Goal: Task Accomplishment & Management: Complete application form

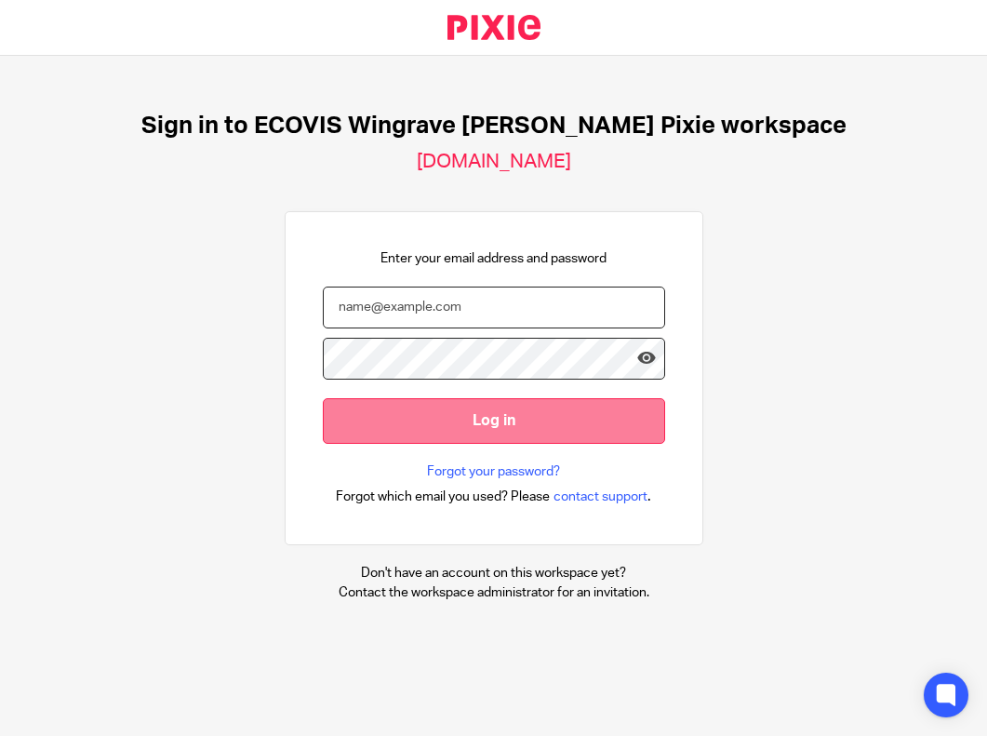
type input "heather.norcross@ecovis.co.uk"
click at [489, 431] on input "Log in" at bounding box center [494, 421] width 342 height 46
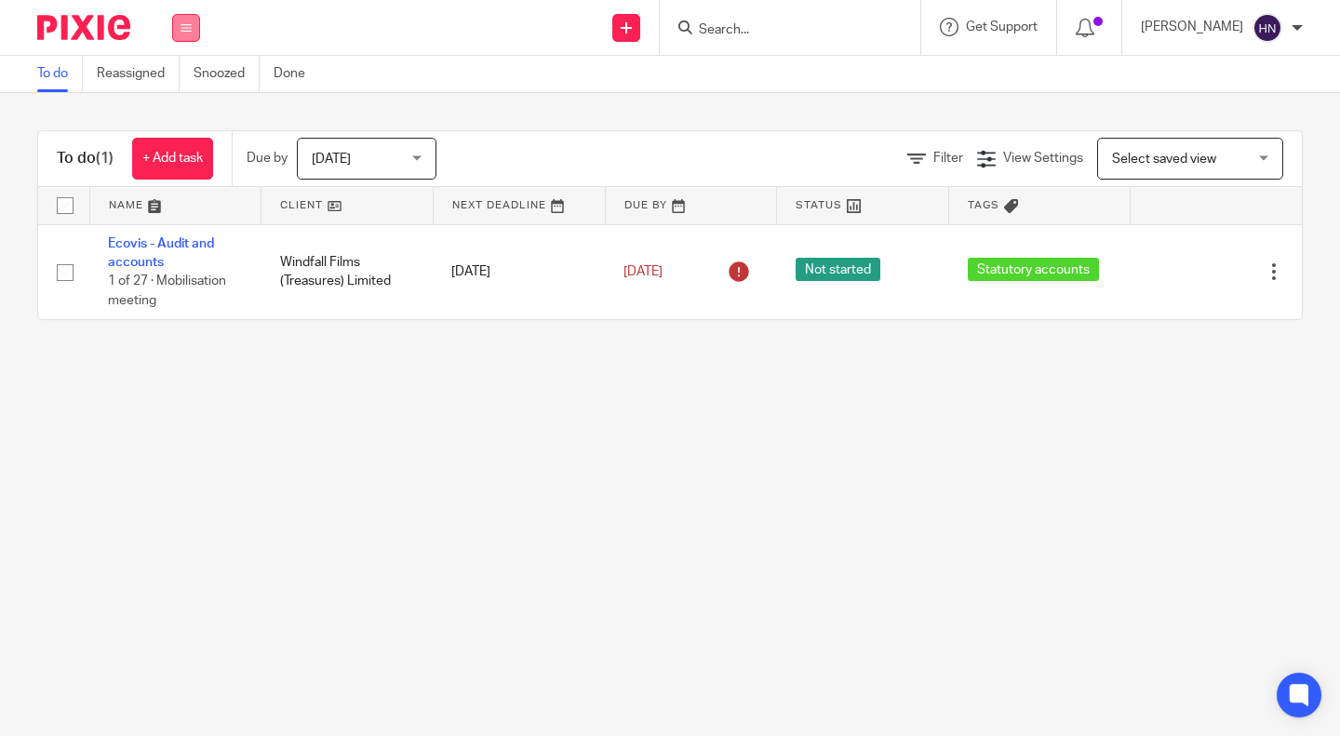
click at [189, 30] on icon at bounding box center [186, 27] width 11 height 11
click at [171, 140] on link "Clients" at bounding box center [181, 141] width 41 height 13
click at [710, 31] on input "Search" at bounding box center [781, 30] width 168 height 17
type input "ad"
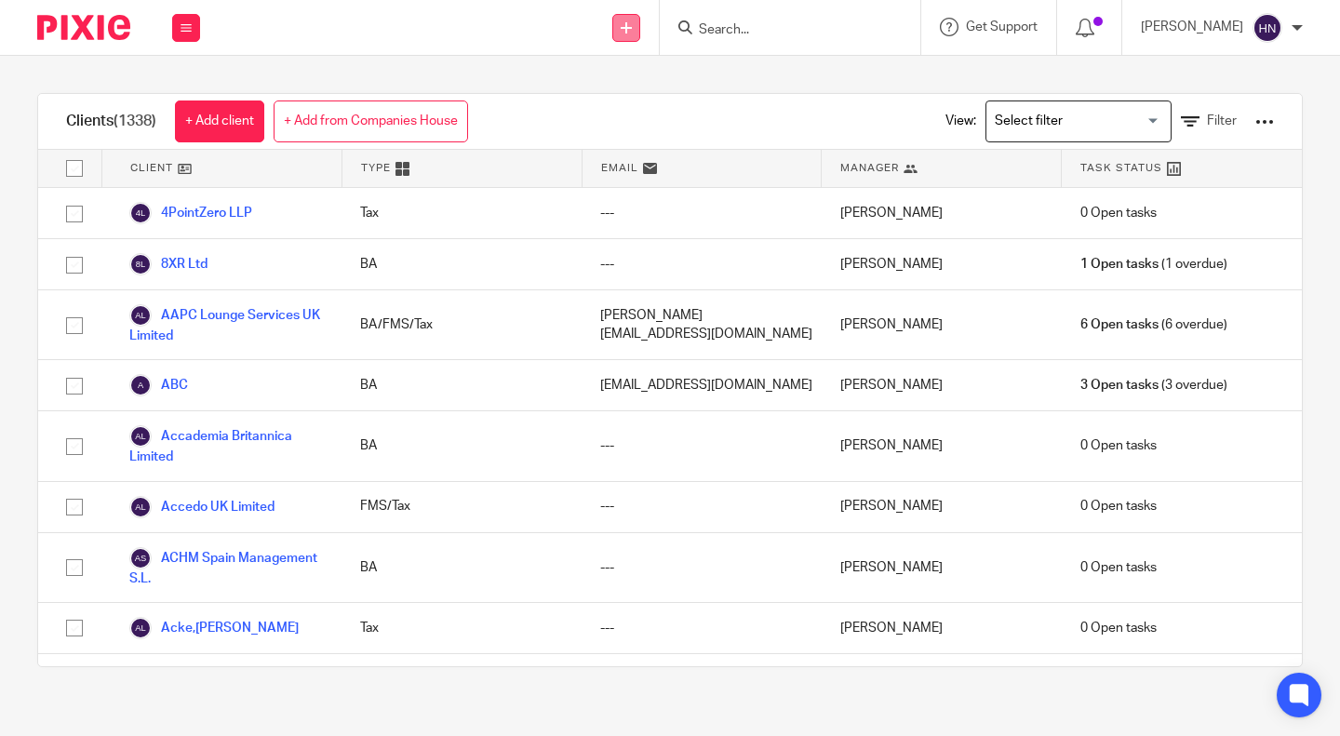
click at [628, 27] on icon at bounding box center [626, 27] width 11 height 11
click at [607, 138] on link "Add client" at bounding box center [623, 141] width 130 height 27
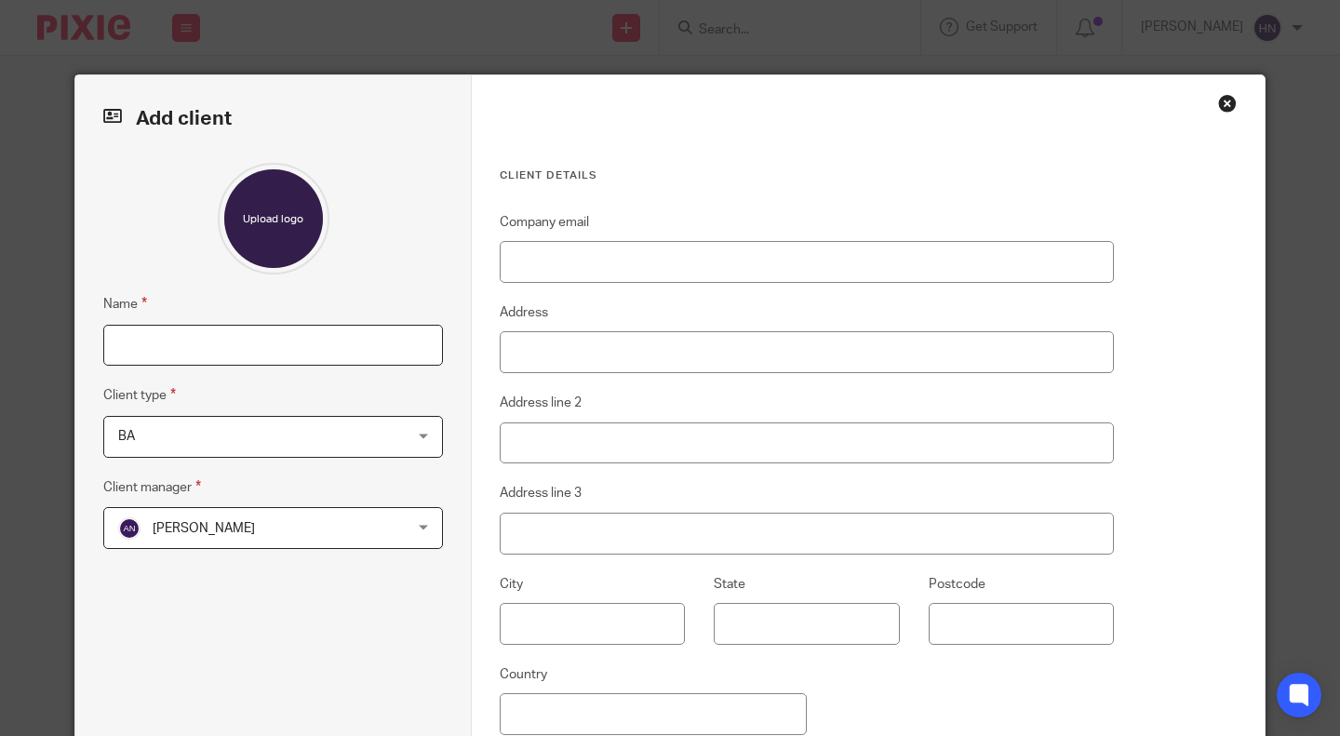
click at [131, 348] on input "Name" at bounding box center [273, 346] width 340 height 42
paste input "ADO Germany GmbH"
type input "ADO Germany GmbH"
click at [151, 430] on span "BA" at bounding box center [247, 436] width 259 height 39
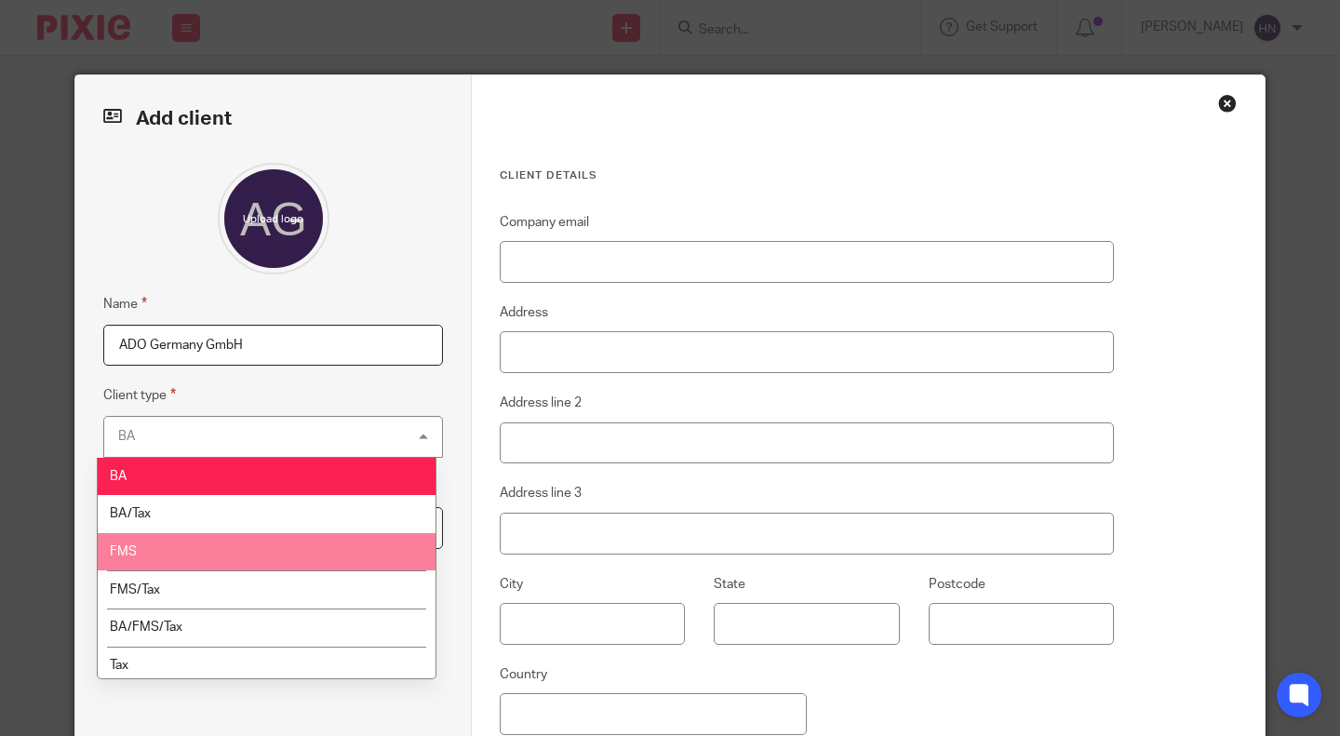
click at [137, 560] on li "FMS" at bounding box center [267, 552] width 338 height 38
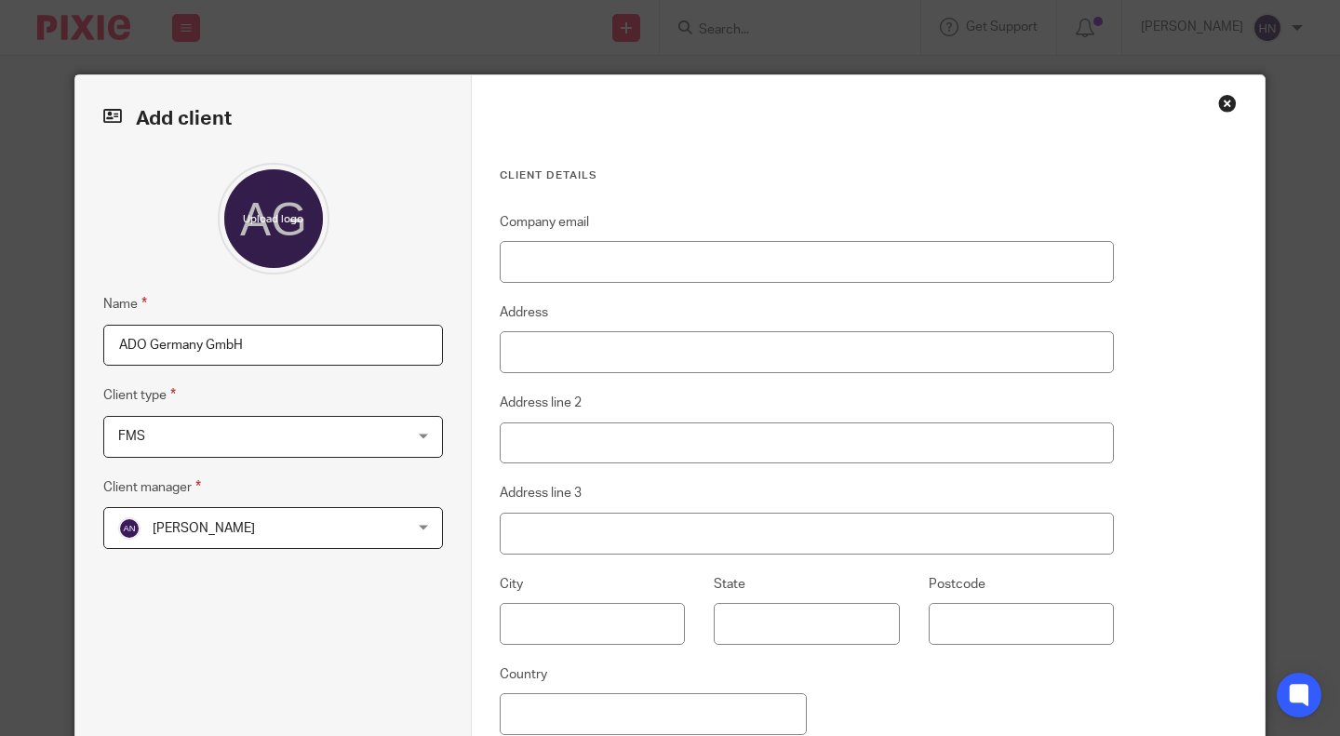
click at [302, 517] on span "[PERSON_NAME]" at bounding box center [247, 527] width 259 height 39
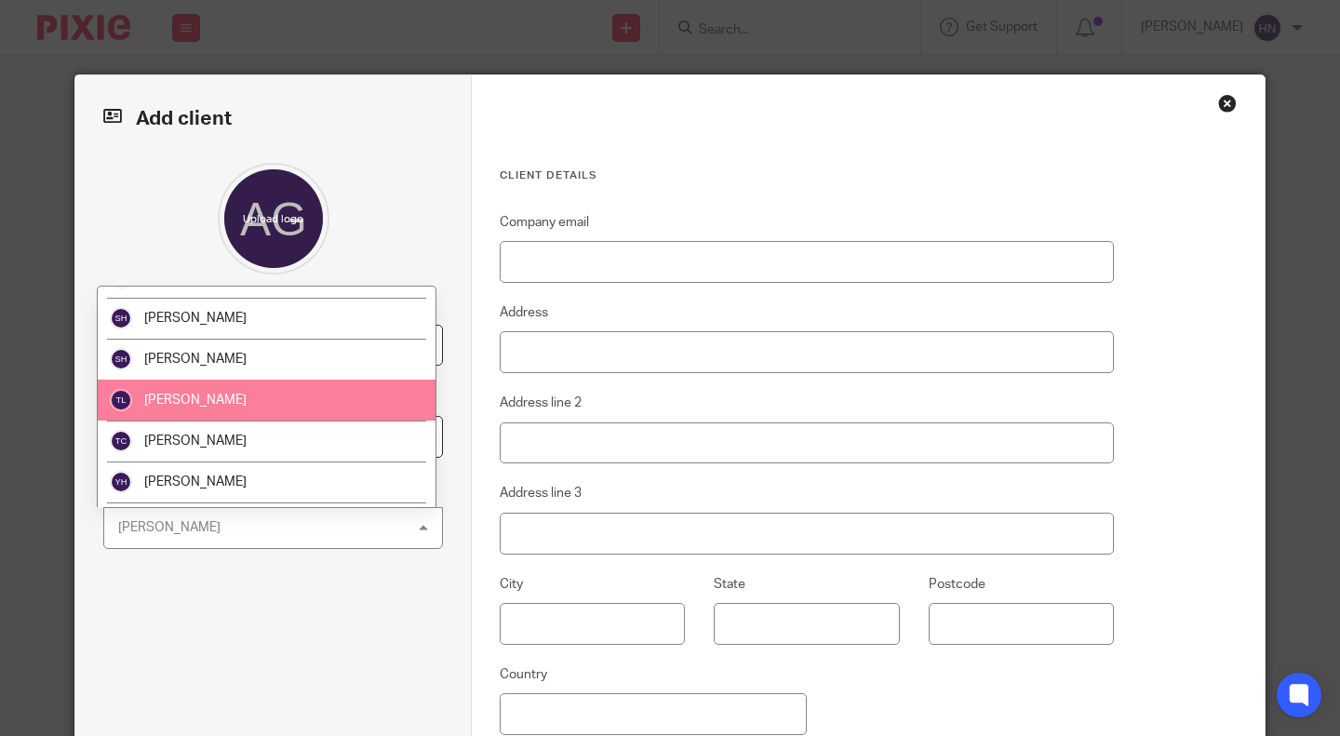
scroll to position [1990, 0]
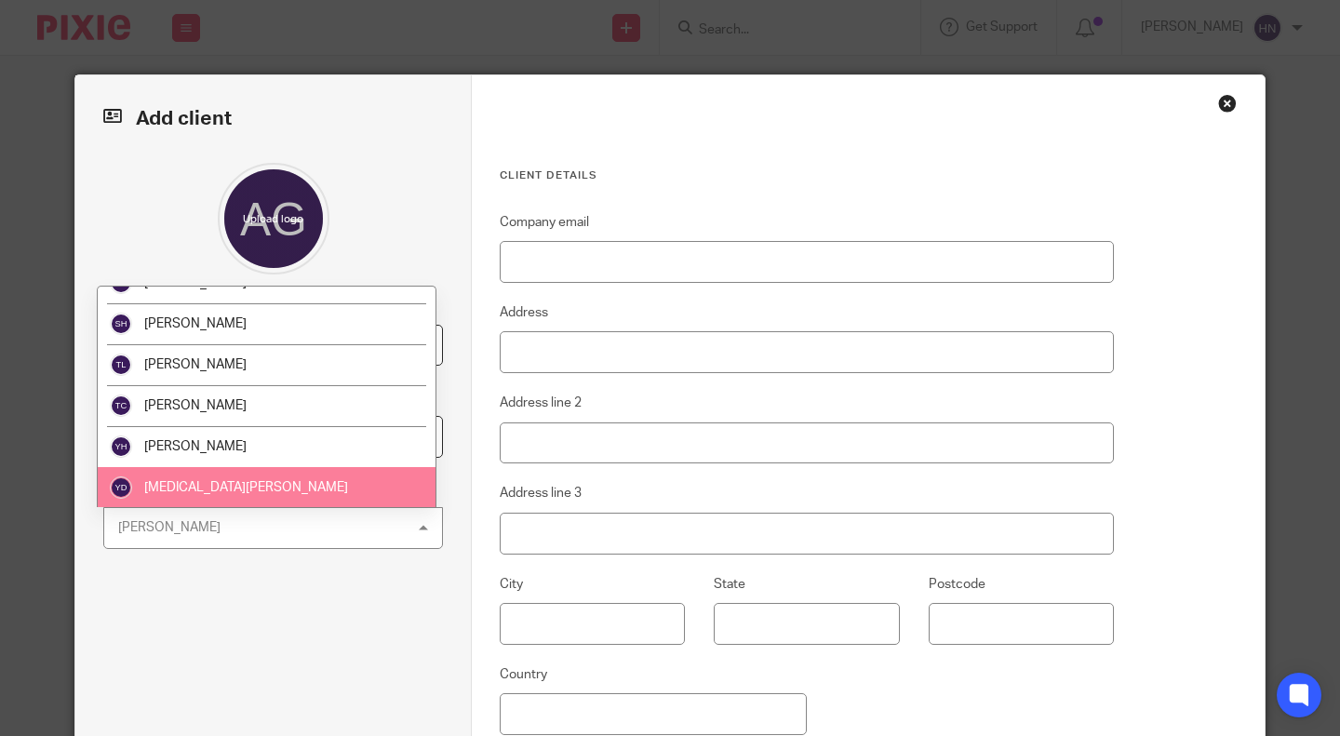
click at [257, 494] on li "[MEDICAL_DATA][PERSON_NAME]" at bounding box center [267, 487] width 338 height 41
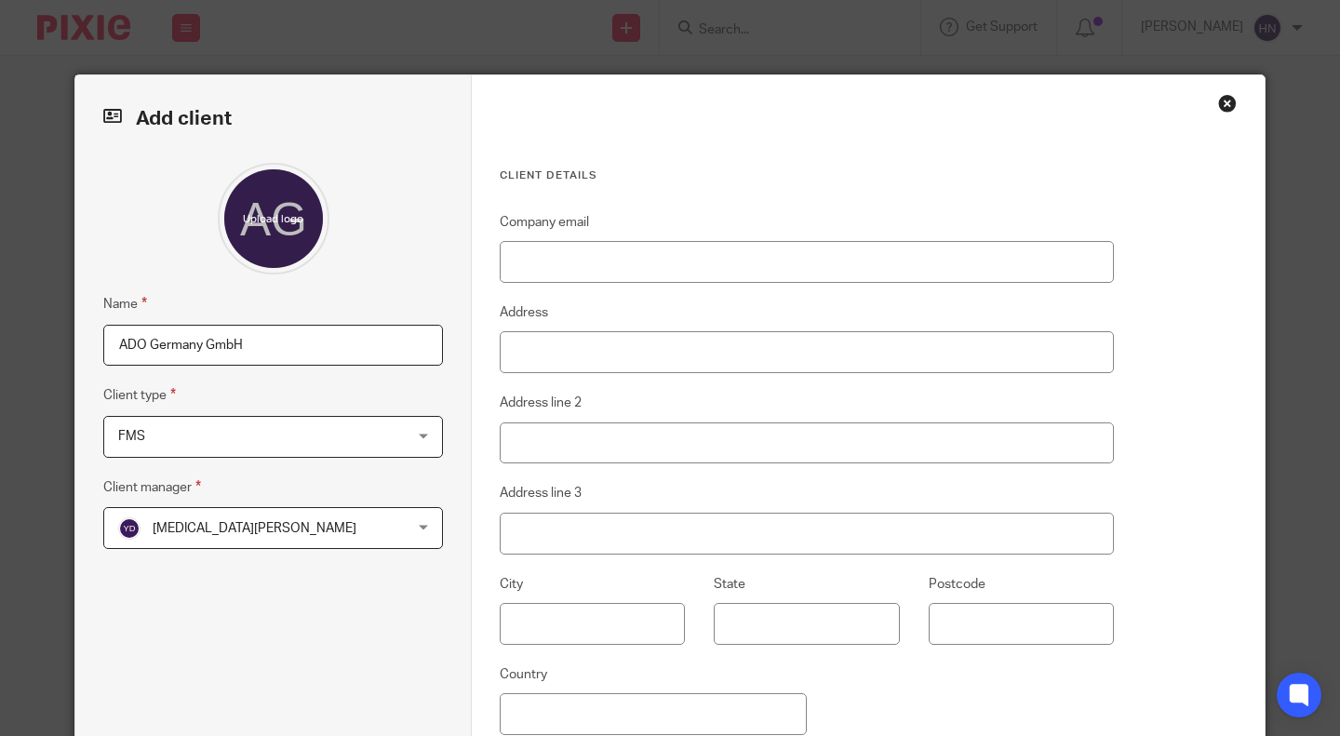
scroll to position [209, 0]
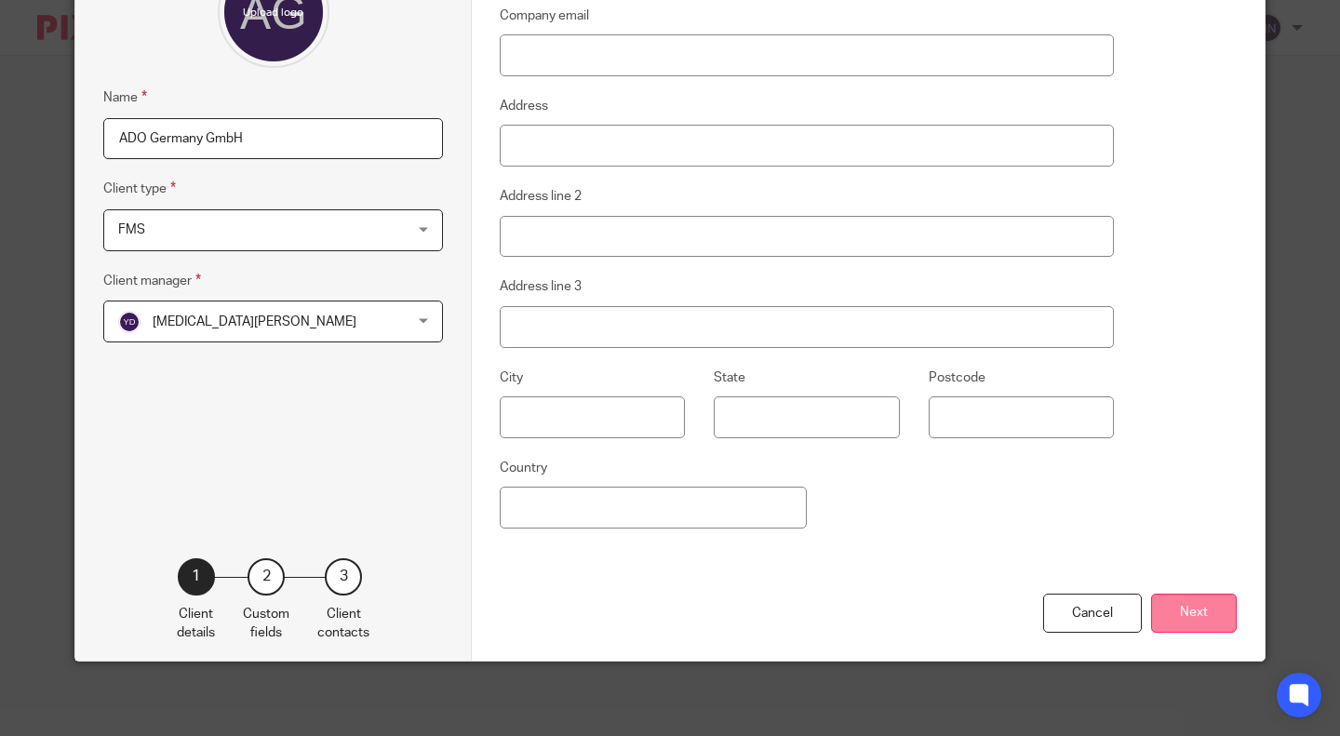
click at [1165, 615] on button "Next" at bounding box center [1194, 614] width 86 height 40
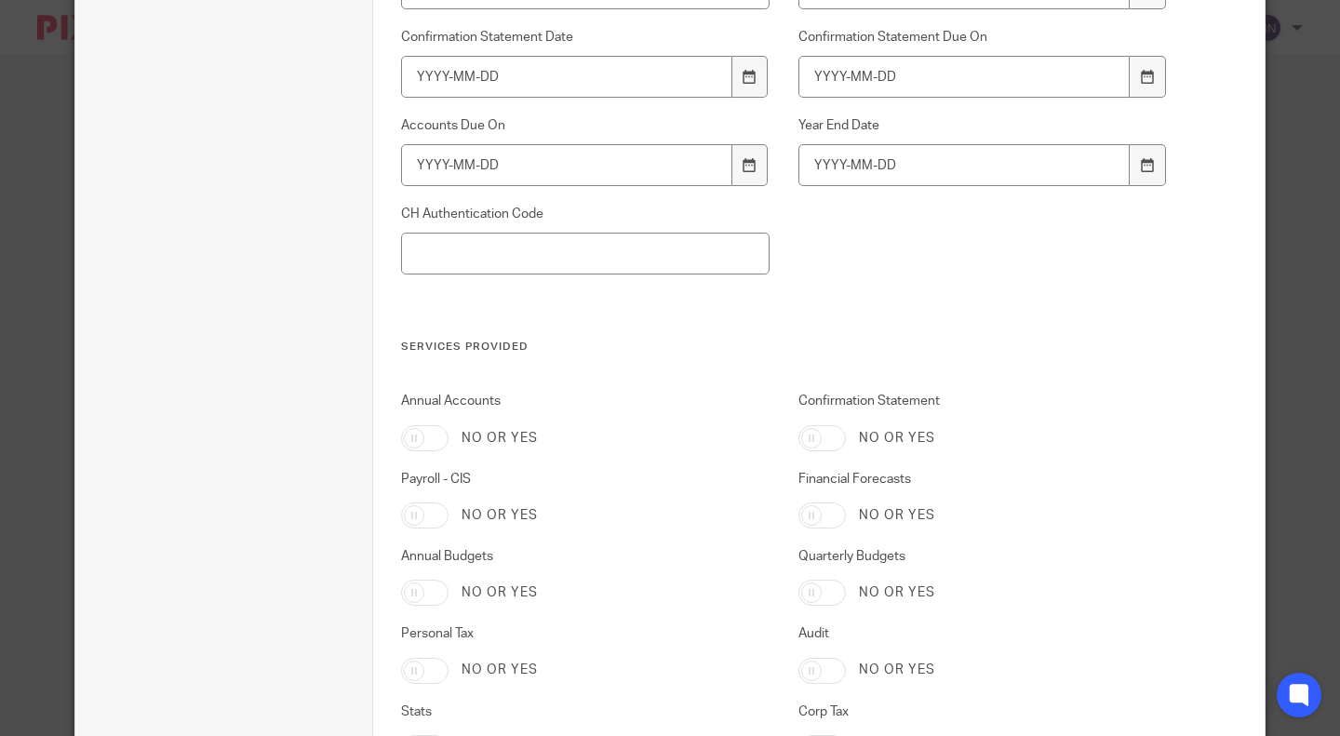
scroll to position [1326, 0]
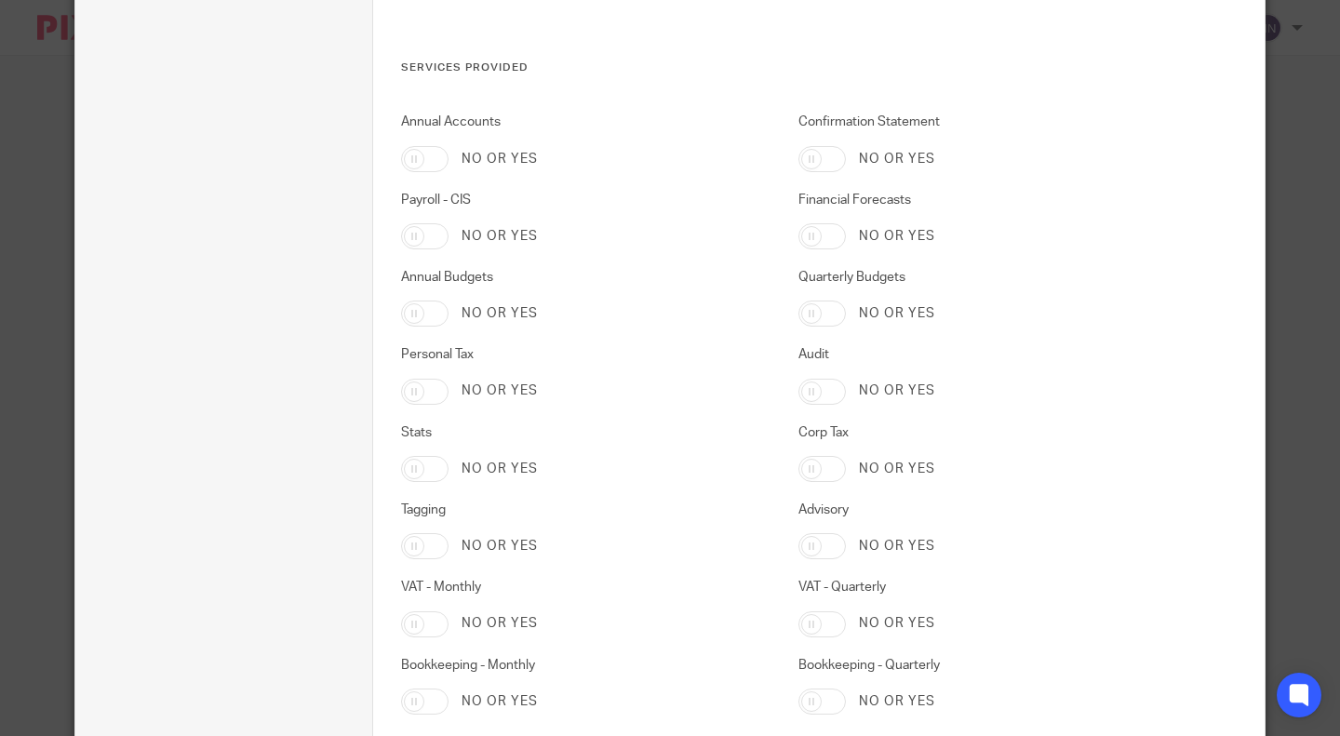
click at [833, 622] on input "VAT - Quarterly" at bounding box center [822, 624] width 47 height 26
checkbox input "true"
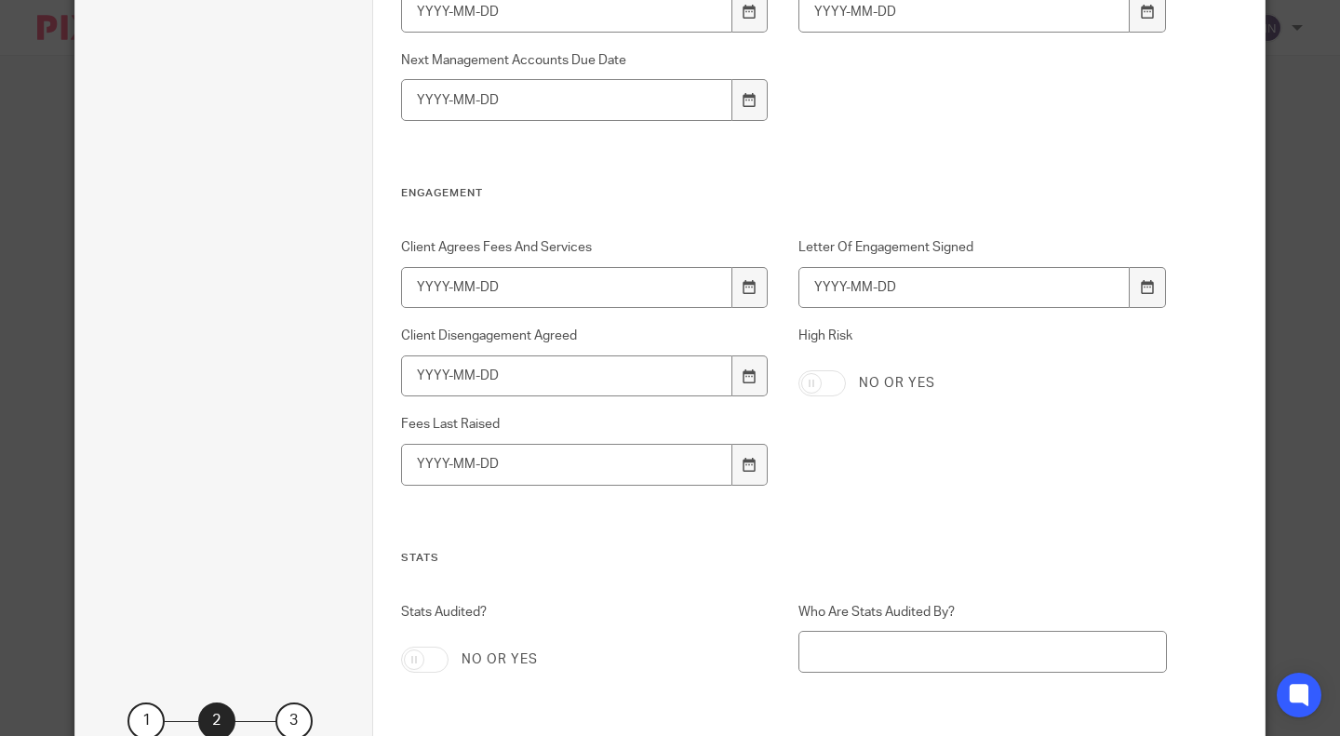
scroll to position [4729, 0]
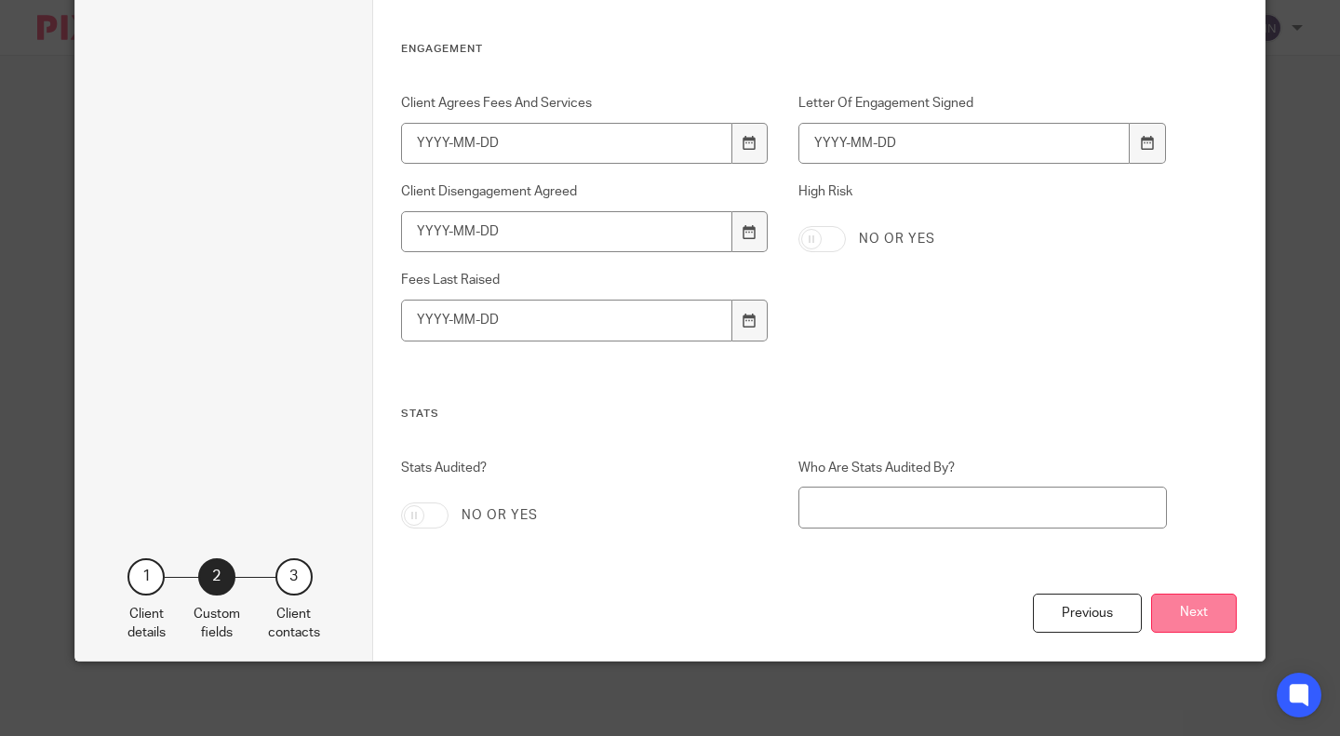
click at [1182, 614] on button "Next" at bounding box center [1194, 614] width 86 height 40
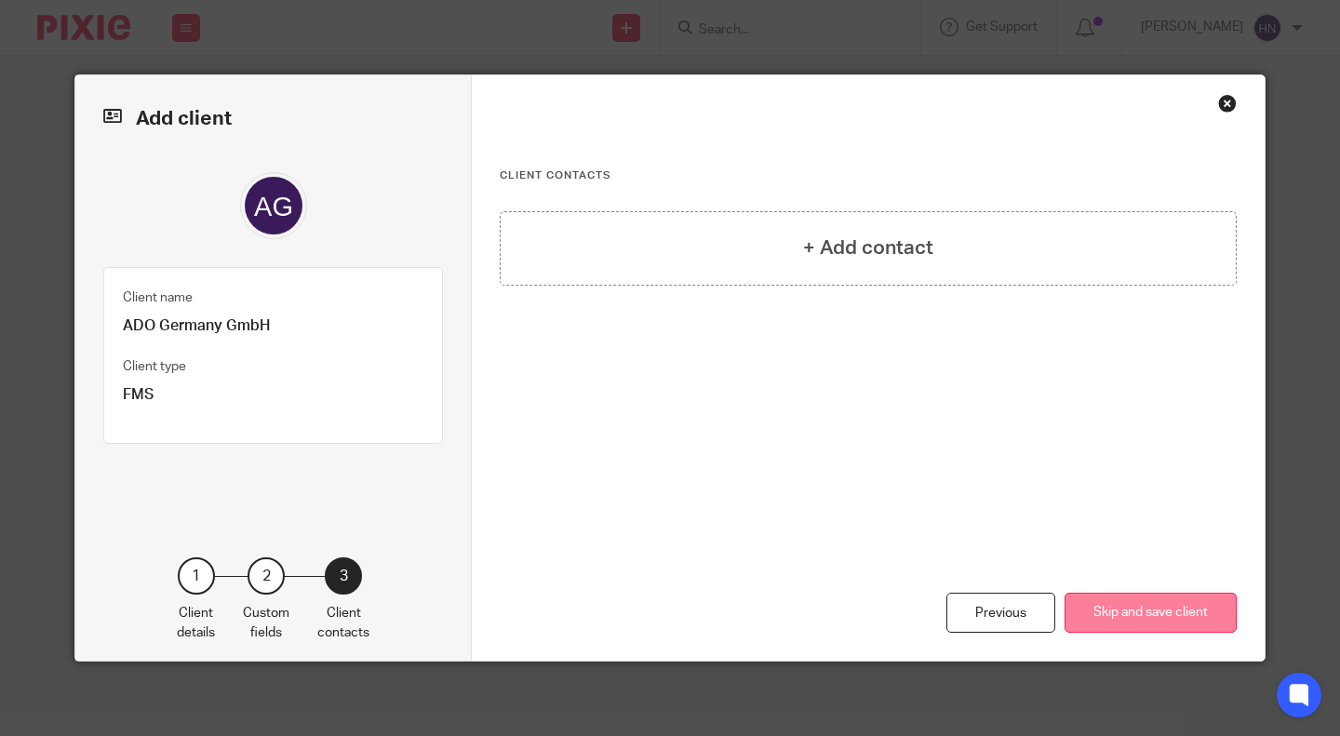
scroll to position [0, 0]
click at [1152, 613] on button "Skip and save client" at bounding box center [1151, 613] width 172 height 40
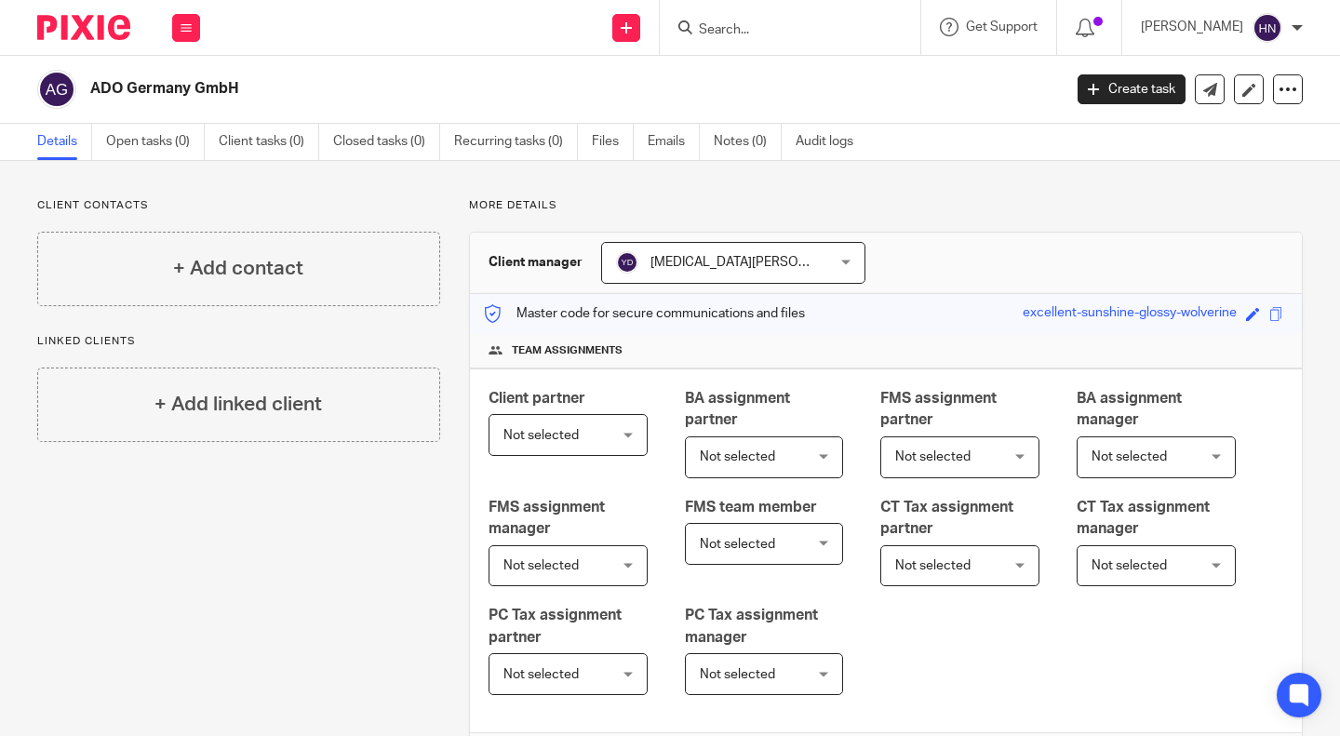
click at [648, 456] on div "Not selected Not selected" at bounding box center [568, 435] width 159 height 42
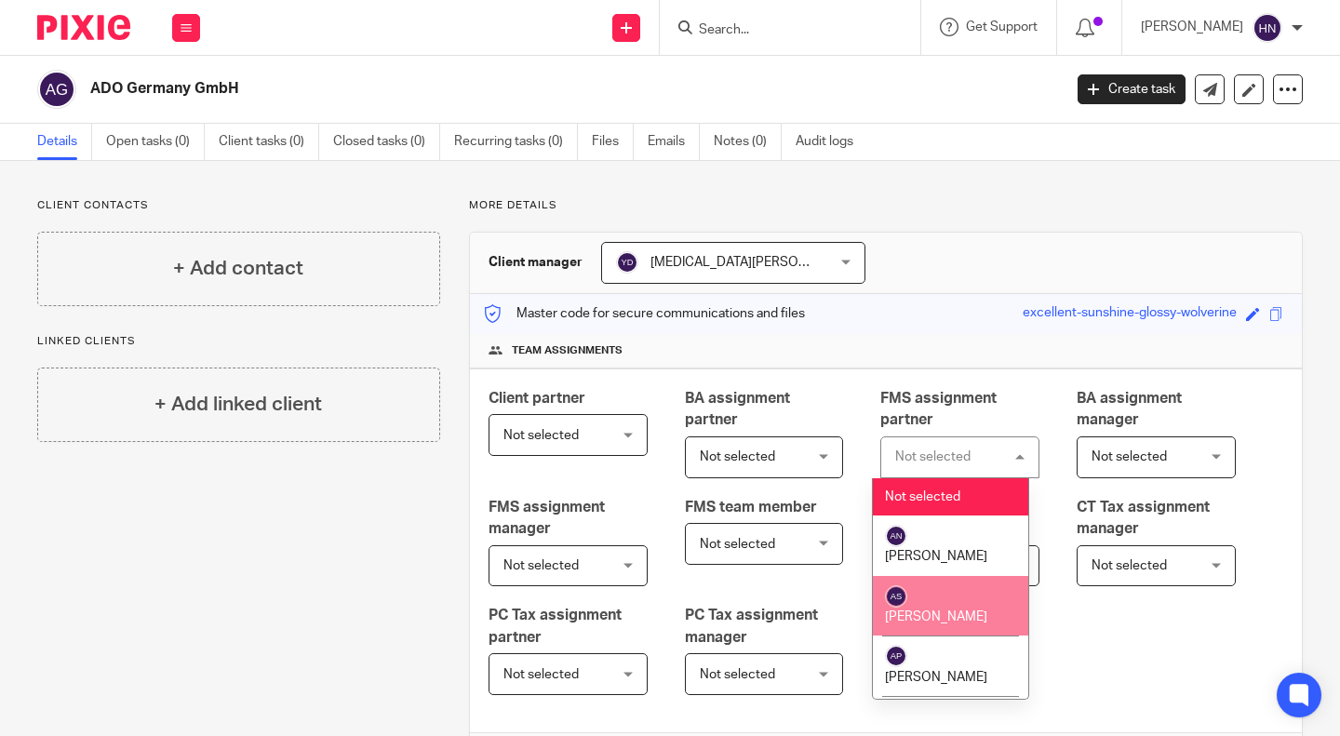
scroll to position [279, 0]
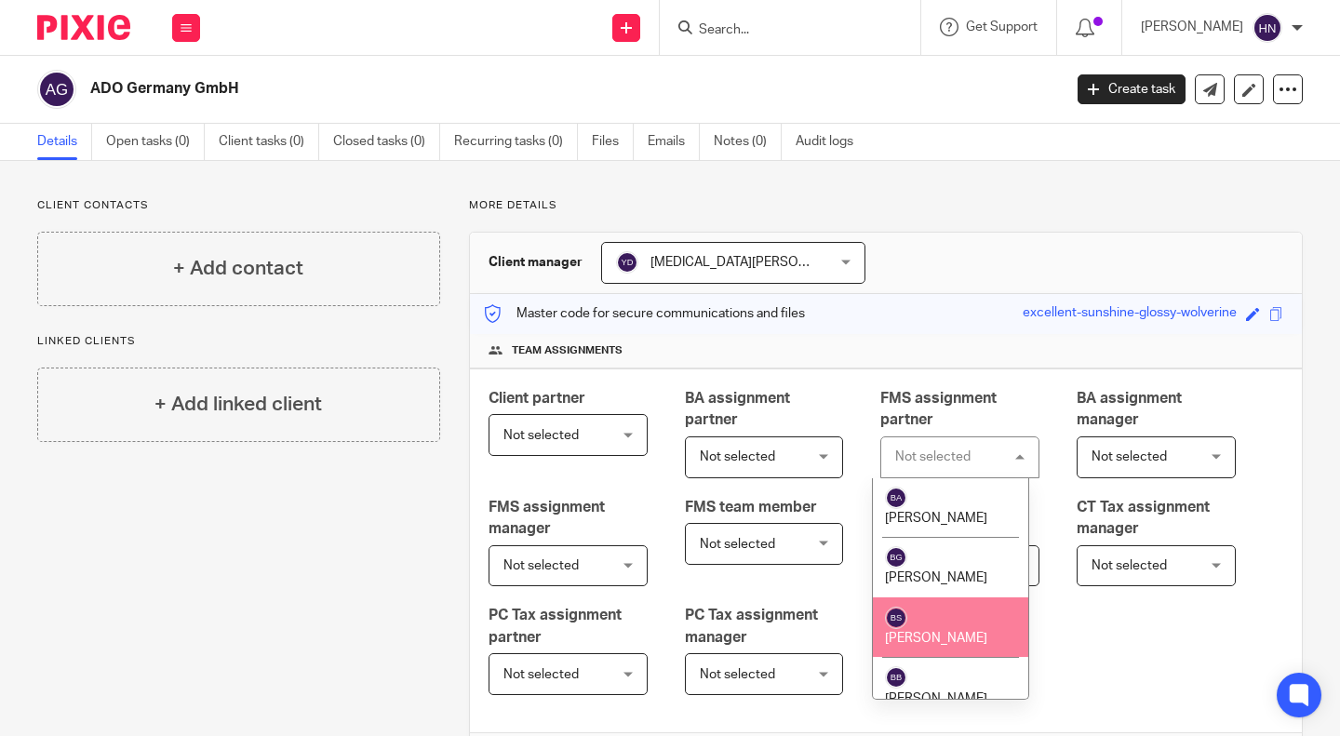
click at [956, 632] on span "[PERSON_NAME]" at bounding box center [936, 638] width 102 height 13
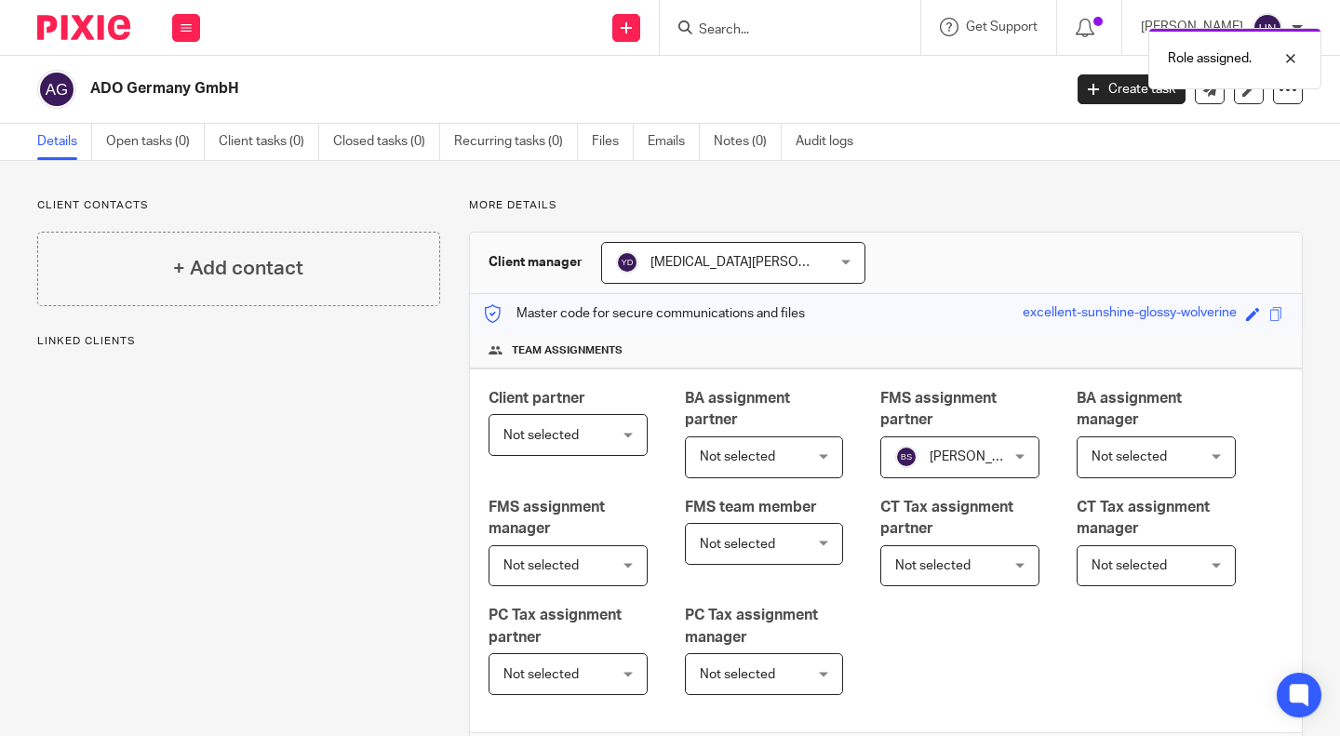
click at [636, 456] on div "Not selected Not selected" at bounding box center [568, 435] width 159 height 42
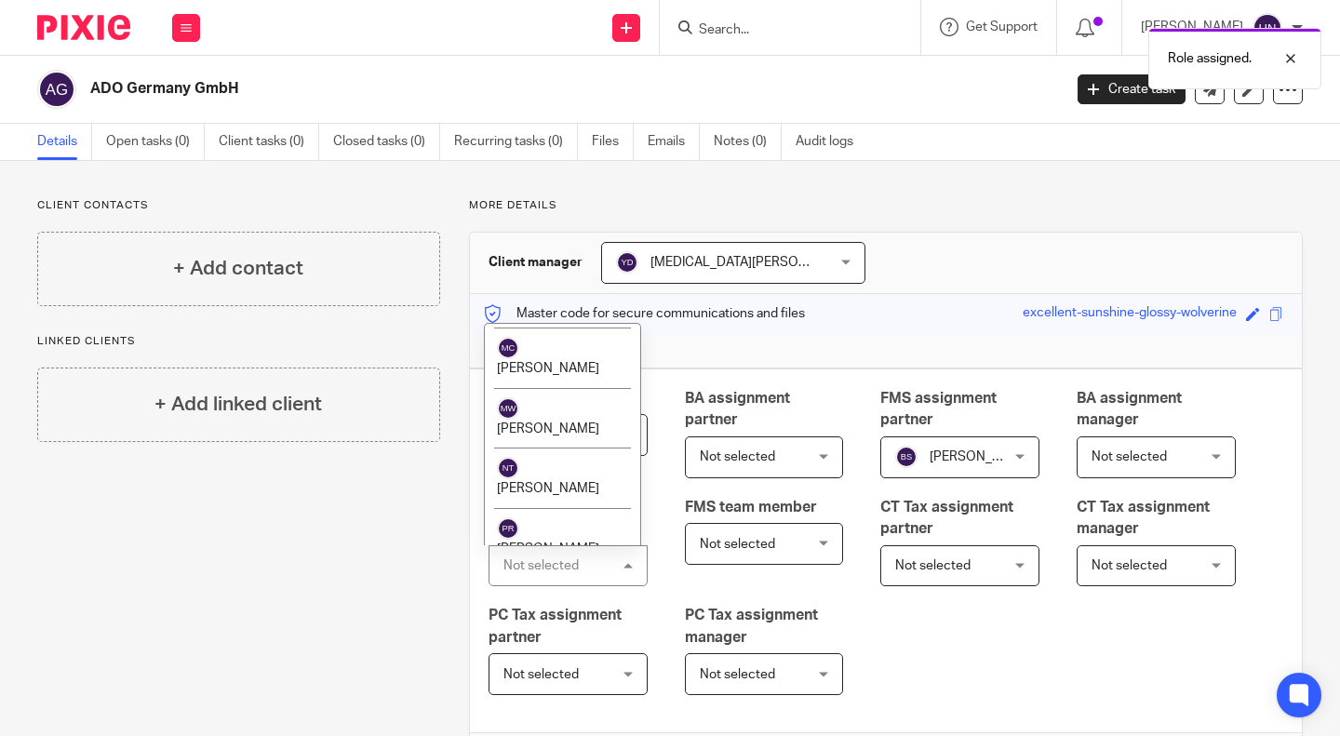
scroll to position [2469, 0]
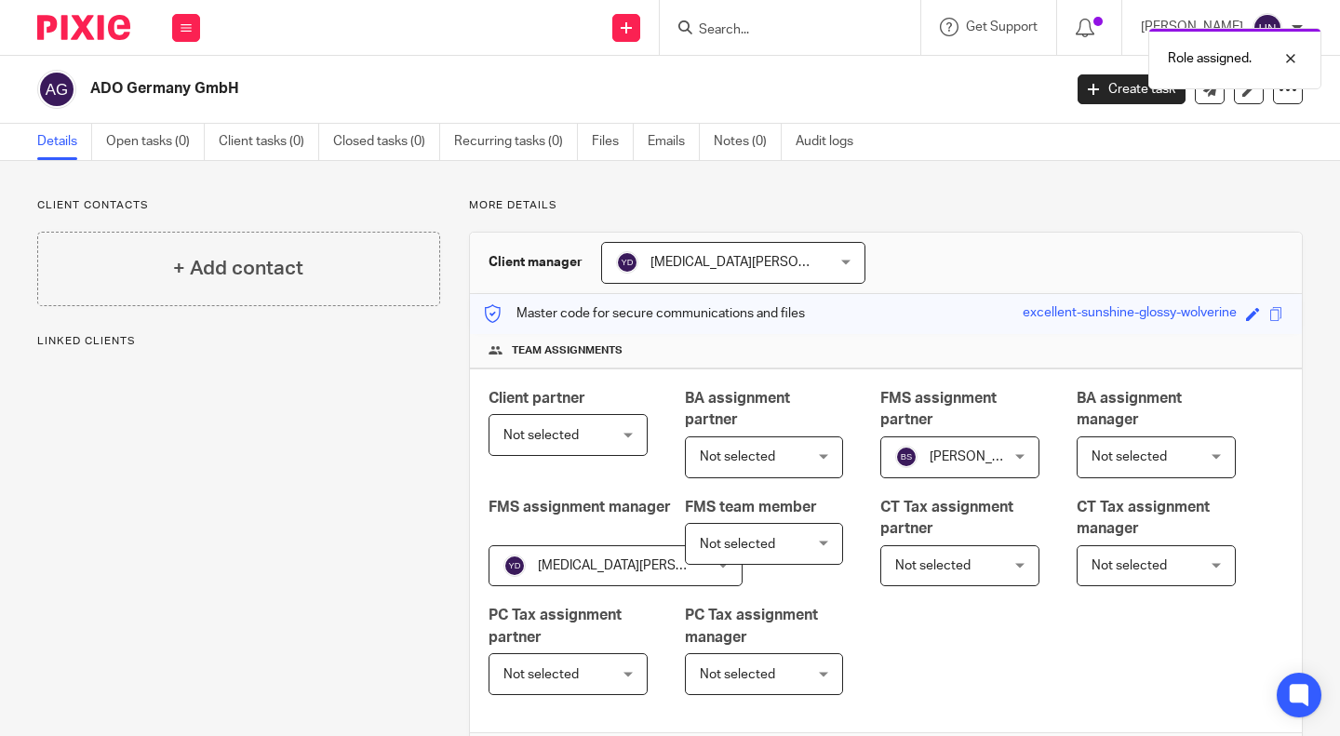
click at [628, 436] on div "Not selected Not selected" at bounding box center [568, 435] width 159 height 42
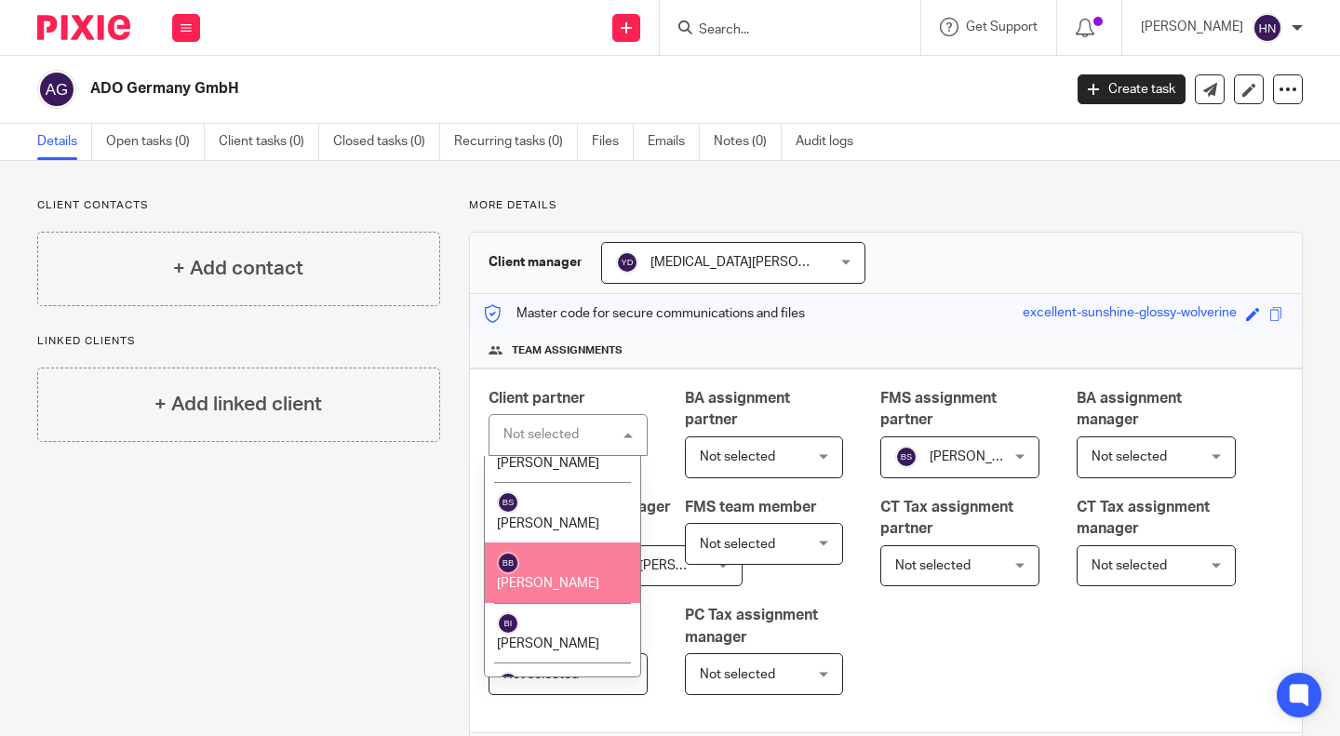
scroll to position [279, 0]
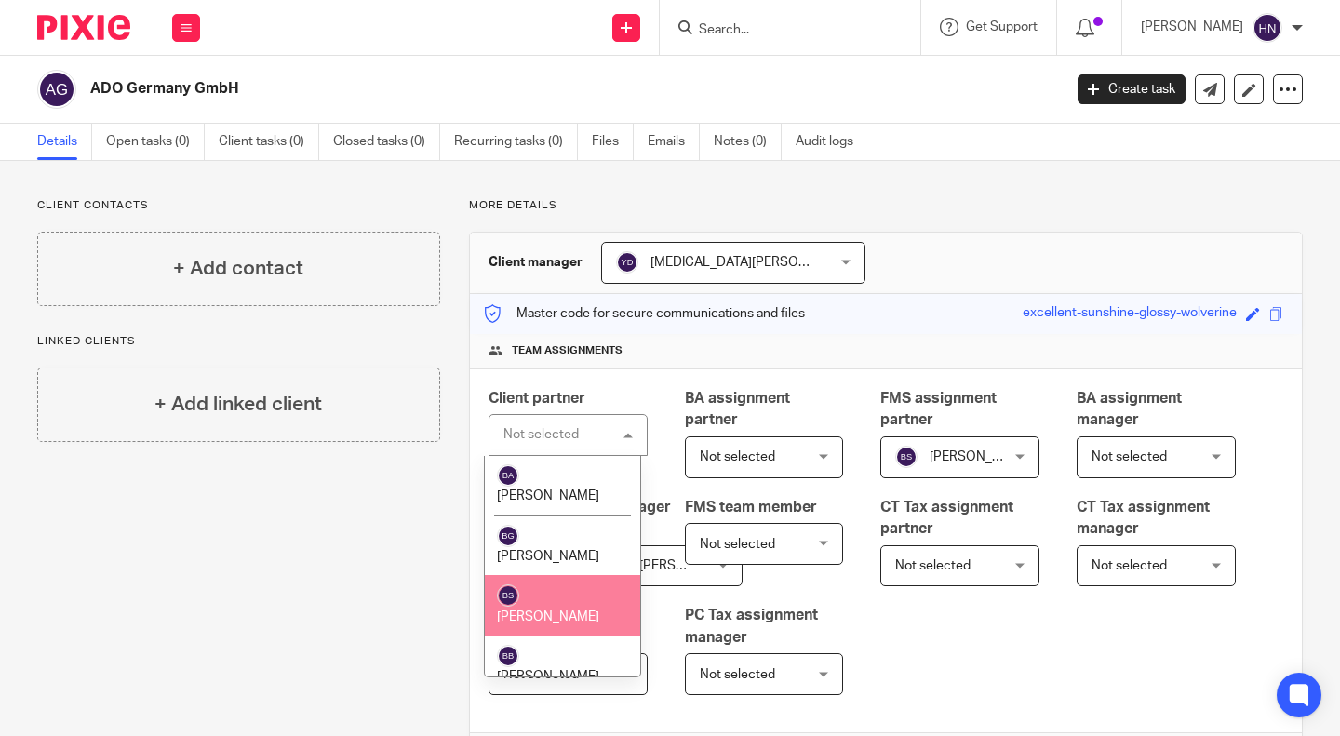
click at [584, 611] on span "[PERSON_NAME]" at bounding box center [548, 617] width 102 height 13
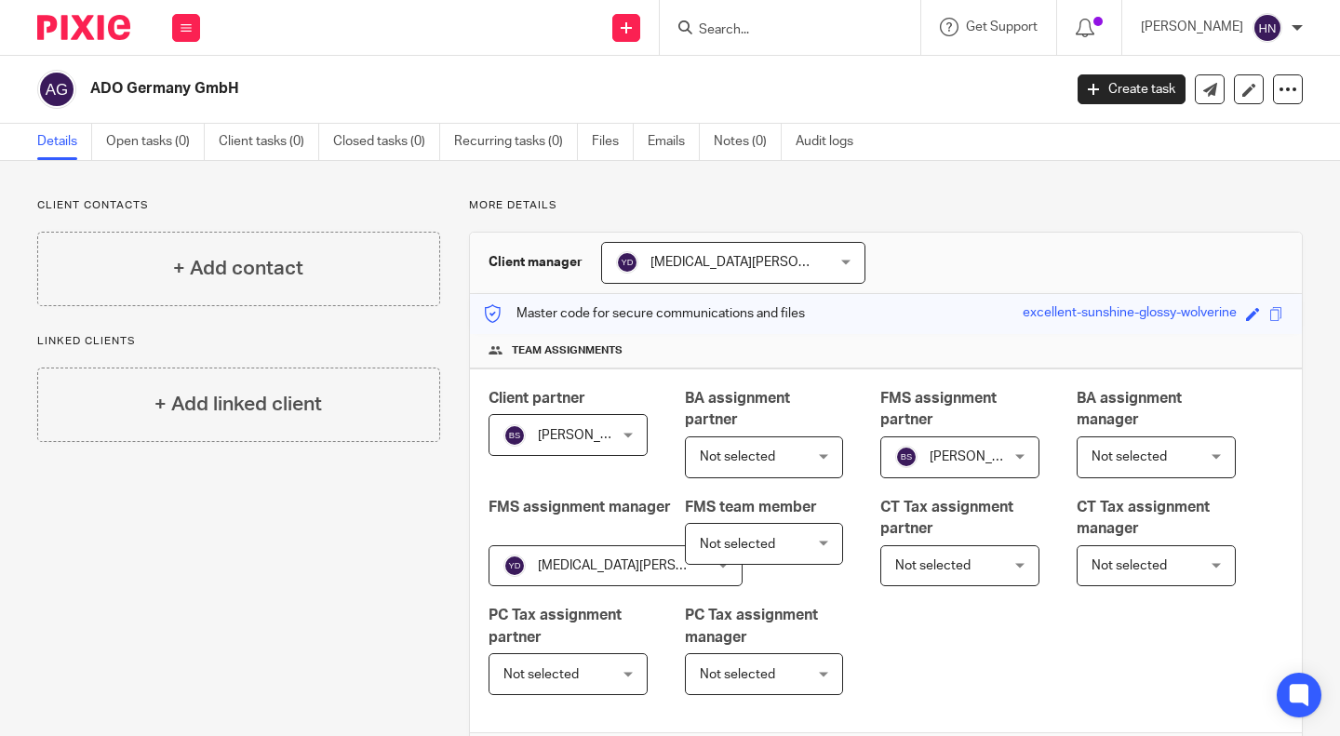
click at [1092, 647] on div "Client partner Ben Smith Ben Smith Not selected Adam Noble Alex Stubbings Alexa…" at bounding box center [886, 551] width 832 height 365
click at [492, 146] on link "Recurring tasks (0)" at bounding box center [516, 142] width 124 height 36
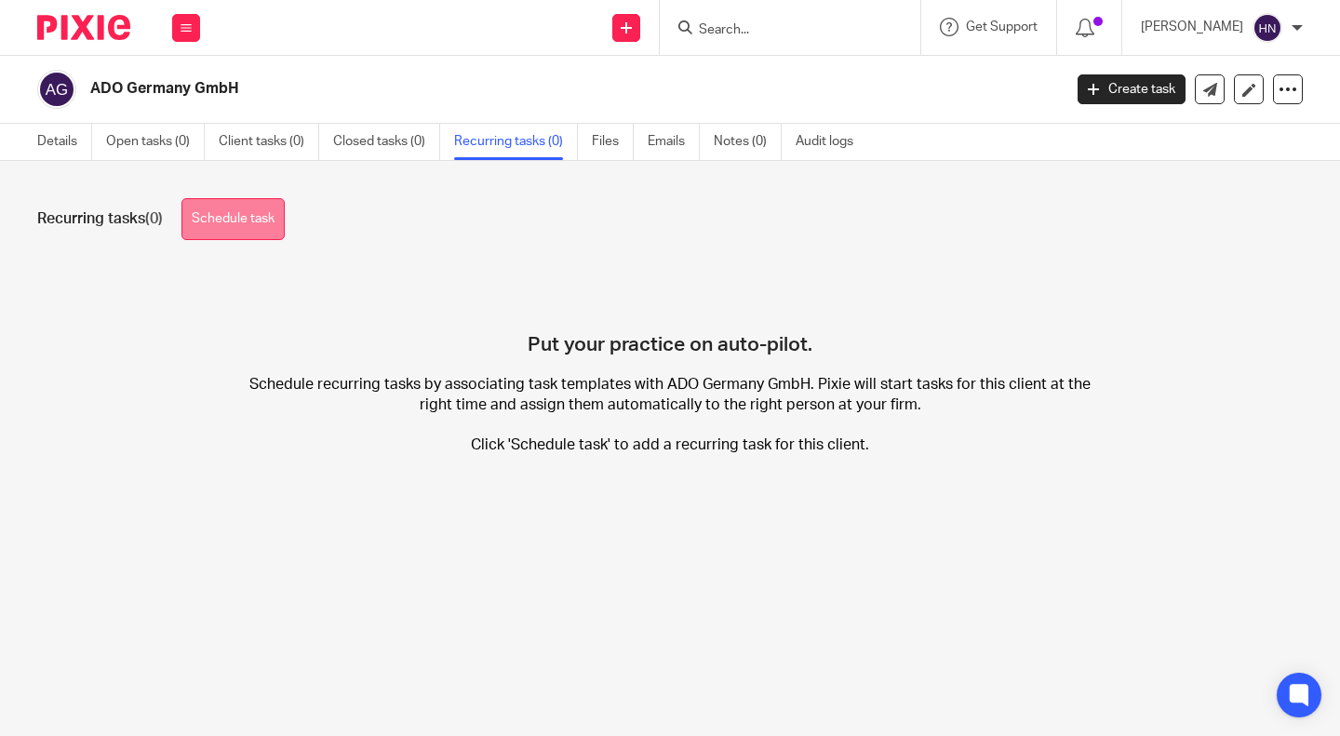
click at [249, 209] on link "Schedule task" at bounding box center [232, 219] width 103 height 42
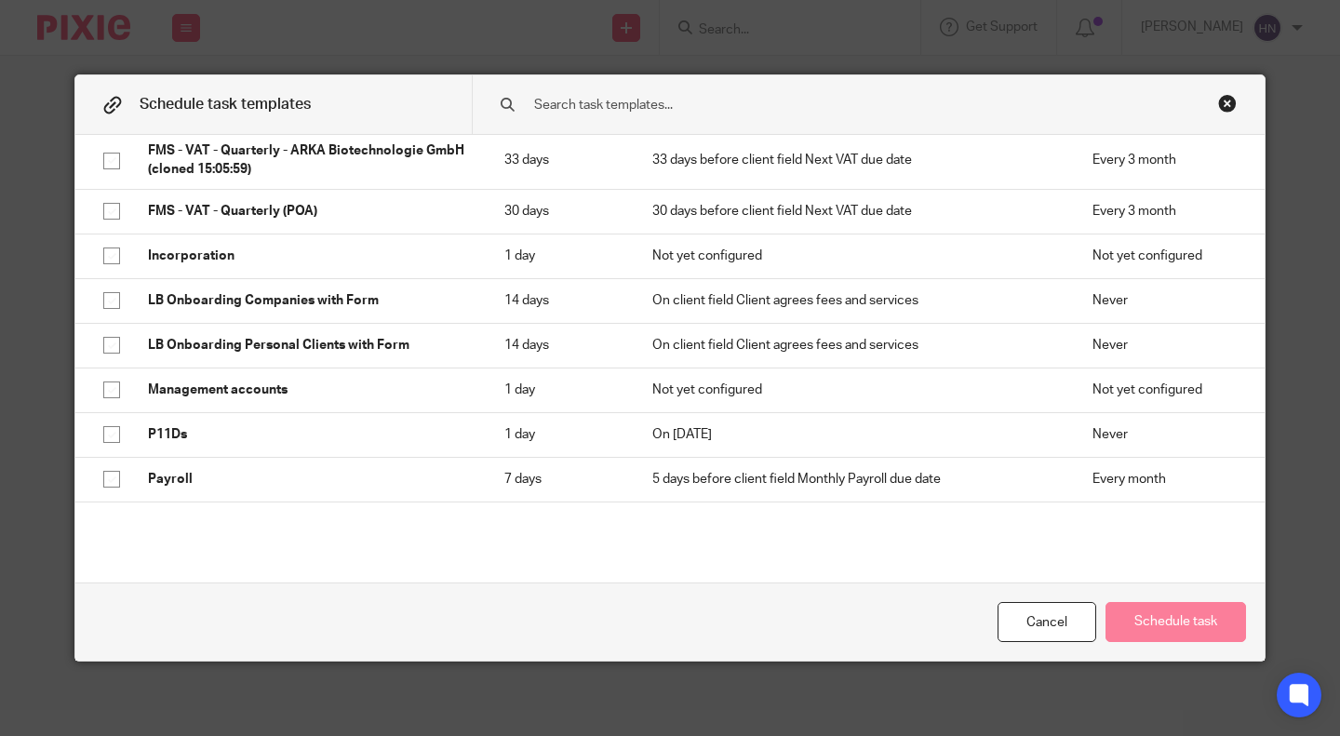
scroll to position [465, 0]
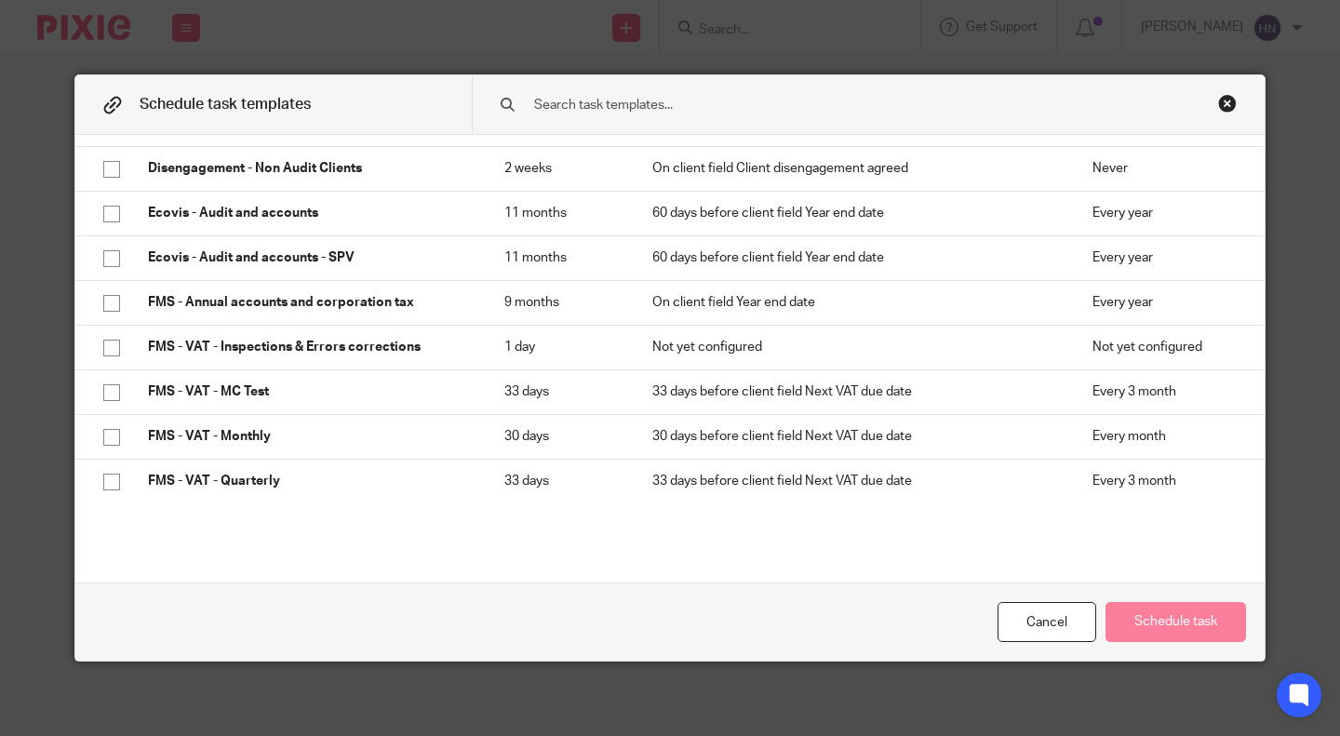
click at [1220, 105] on div "Close this dialog window" at bounding box center [1227, 103] width 19 height 19
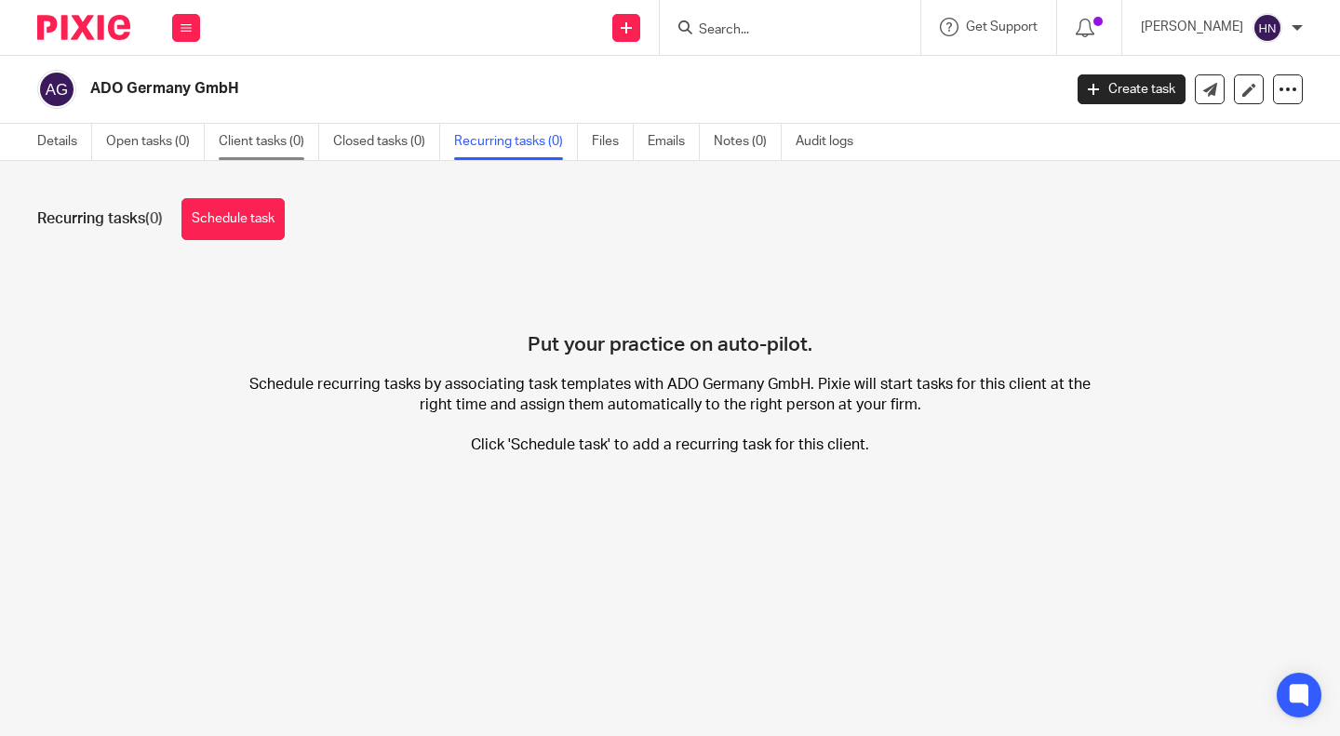
click at [256, 139] on link "Client tasks (0)" at bounding box center [269, 142] width 101 height 36
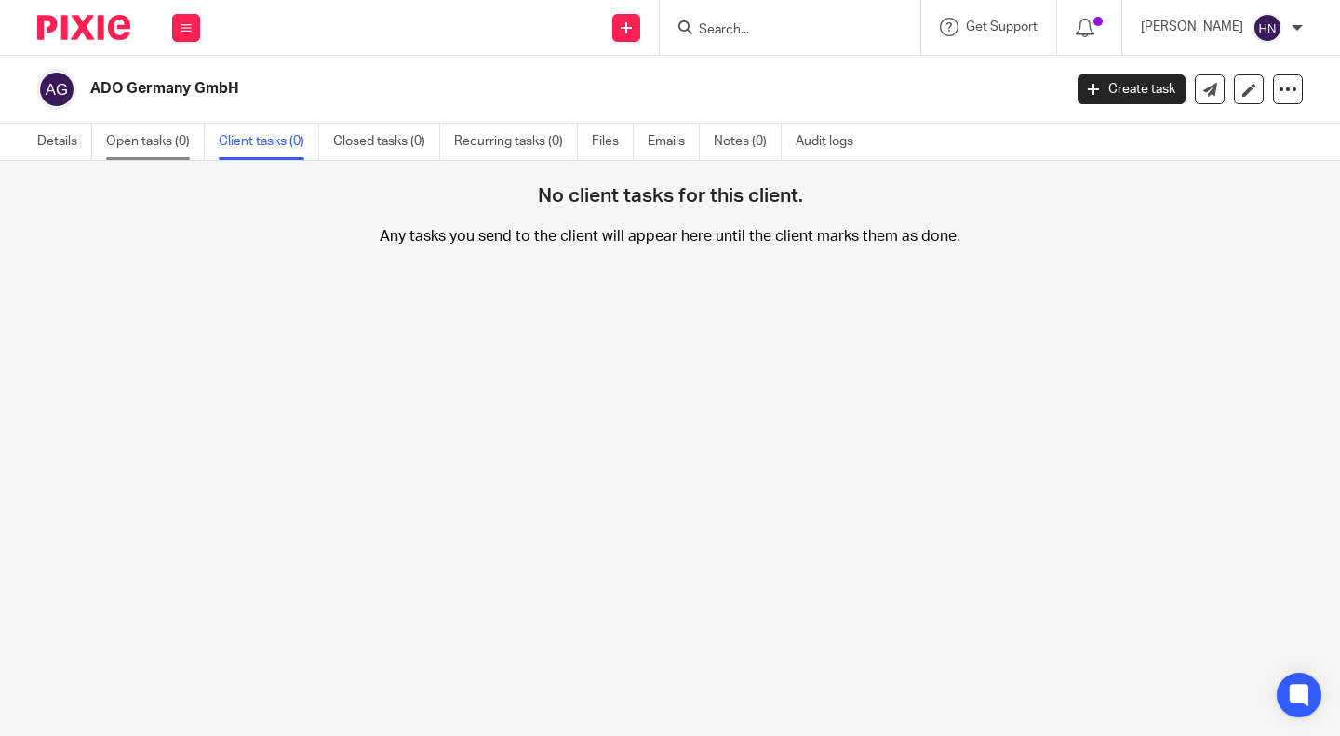
click at [166, 137] on link "Open tasks (0)" at bounding box center [155, 142] width 99 height 36
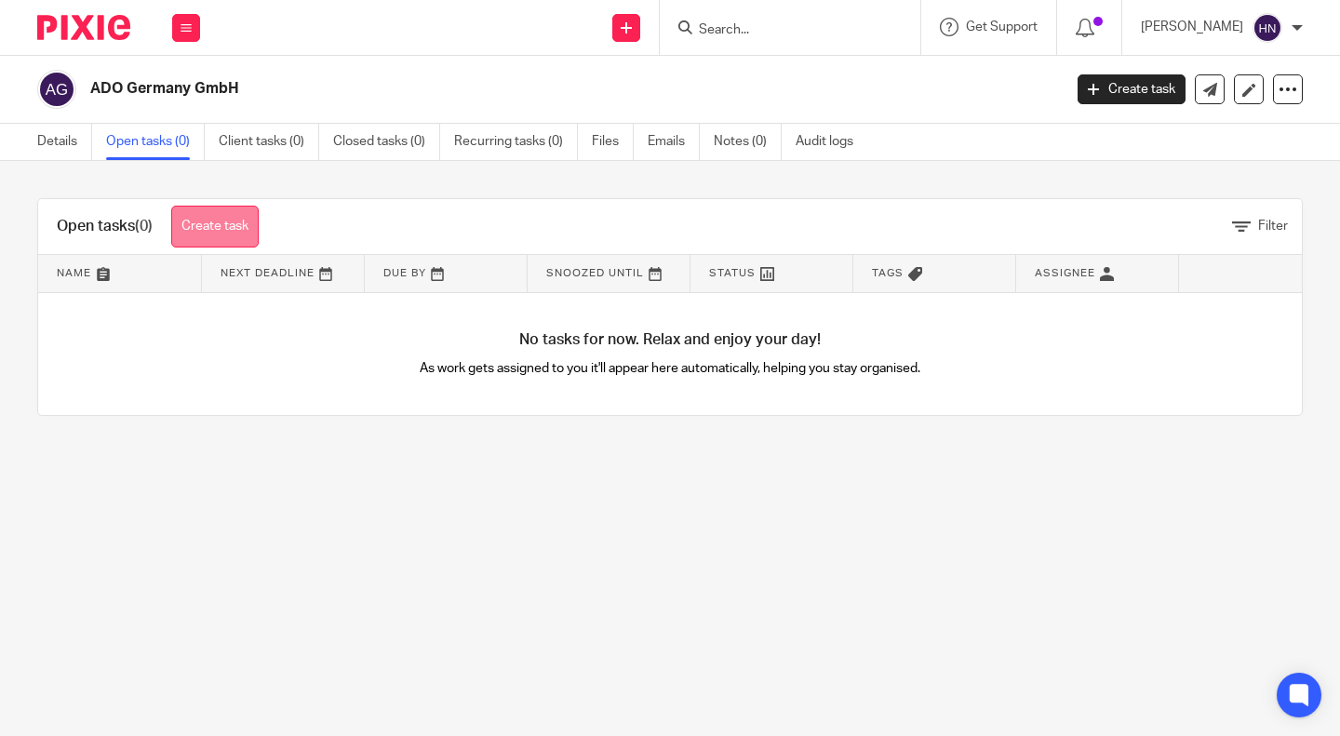
click at [220, 227] on link "Create task" at bounding box center [214, 227] width 87 height 42
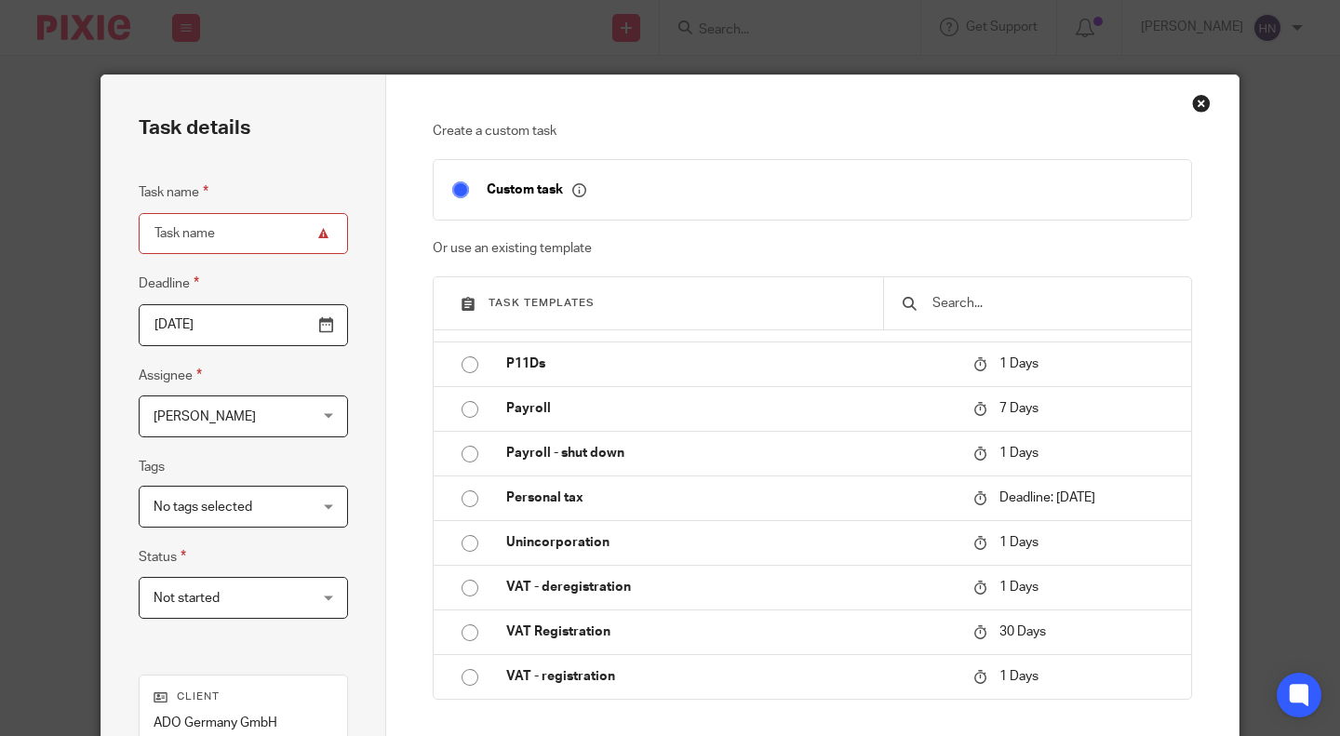
scroll to position [1029, 0]
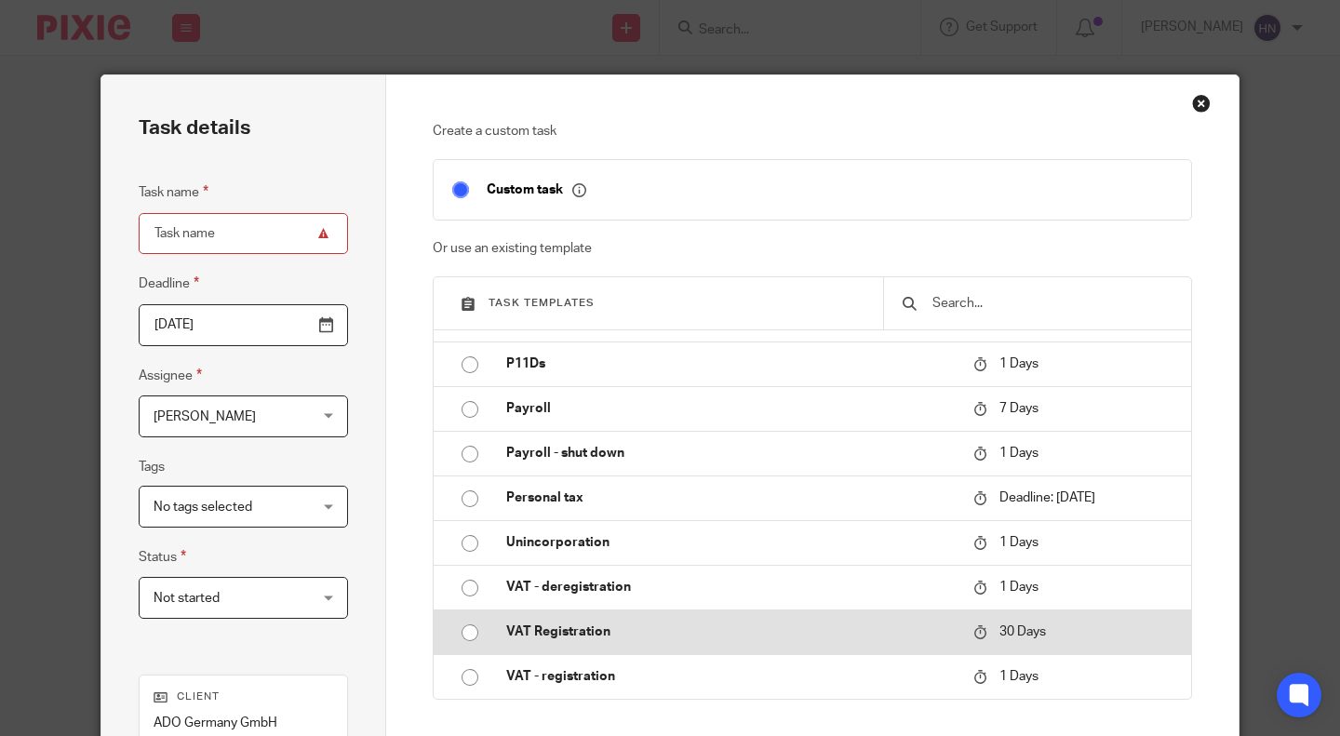
click at [469, 632] on input "radio" at bounding box center [469, 632] width 35 height 35
type input "[DATE]"
type input "VAT Registration"
checkbox input "false"
radio input "false"
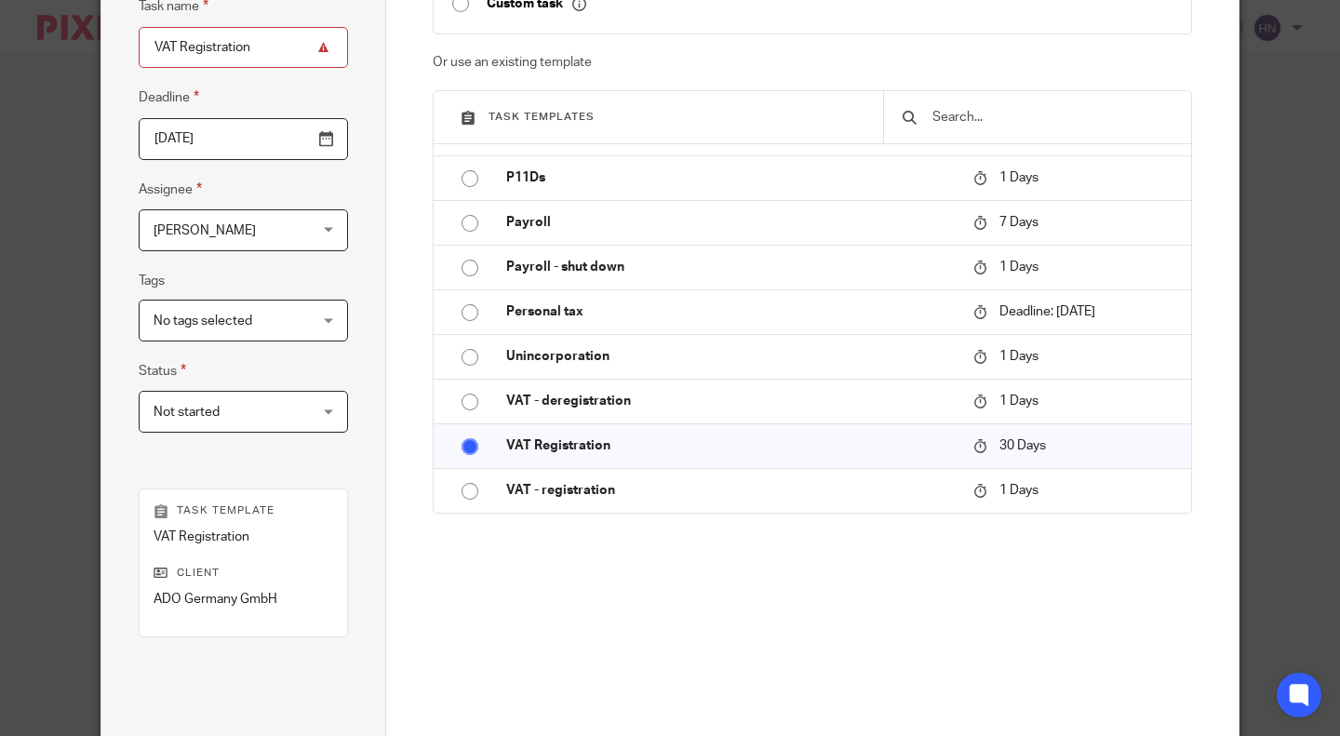
scroll to position [364, 0]
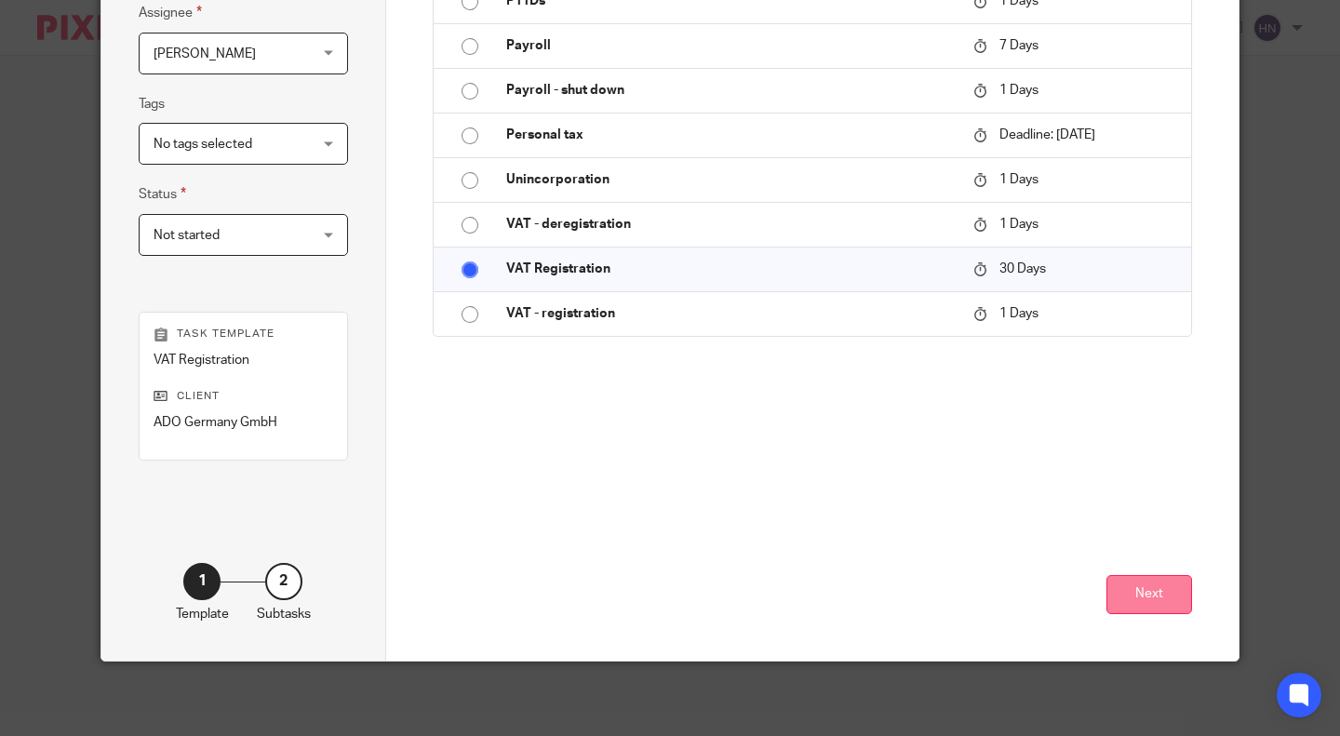
click at [1140, 597] on button "Next" at bounding box center [1150, 595] width 86 height 40
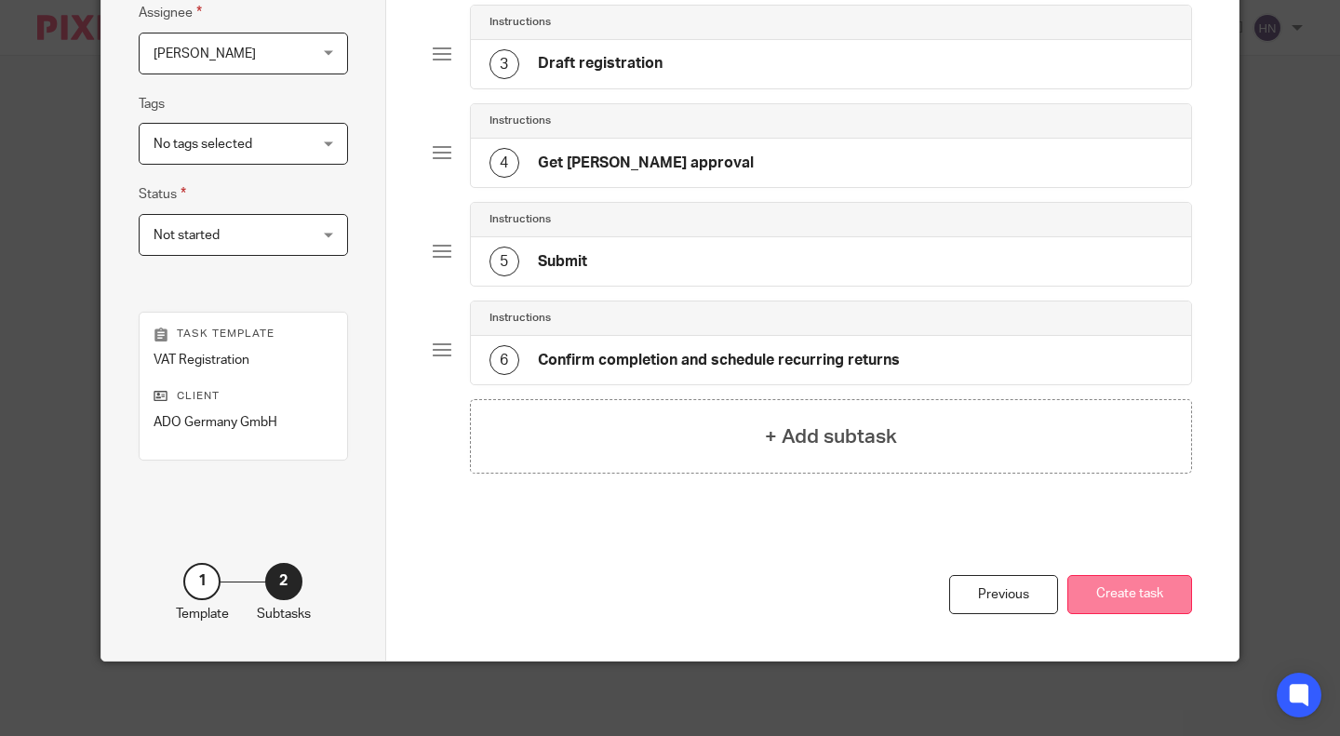
click at [1127, 603] on button "Create task" at bounding box center [1129, 595] width 125 height 40
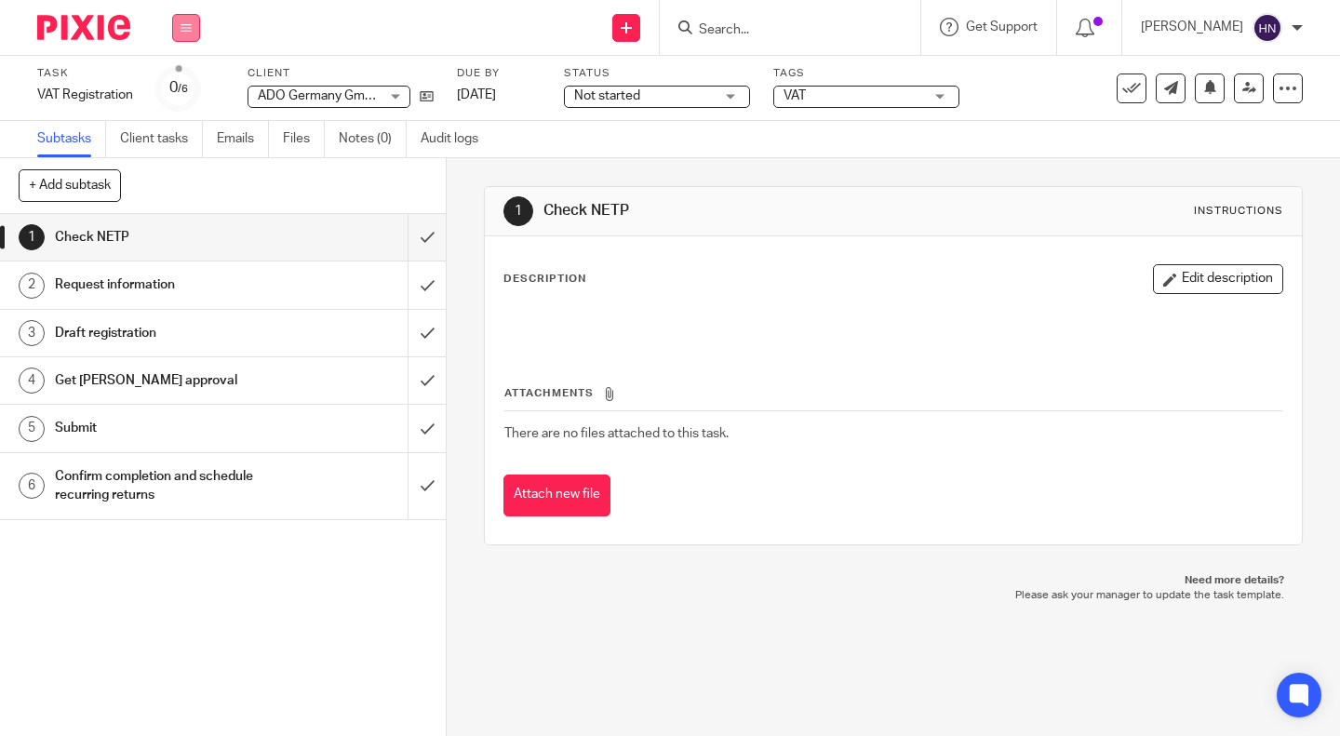
click at [181, 32] on icon at bounding box center [186, 27] width 11 height 11
click at [163, 133] on li "Clients" at bounding box center [185, 141] width 49 height 27
click at [175, 141] on link "Clients" at bounding box center [181, 141] width 41 height 13
click at [758, 29] on input "Search" at bounding box center [781, 30] width 168 height 17
type input "ADO"
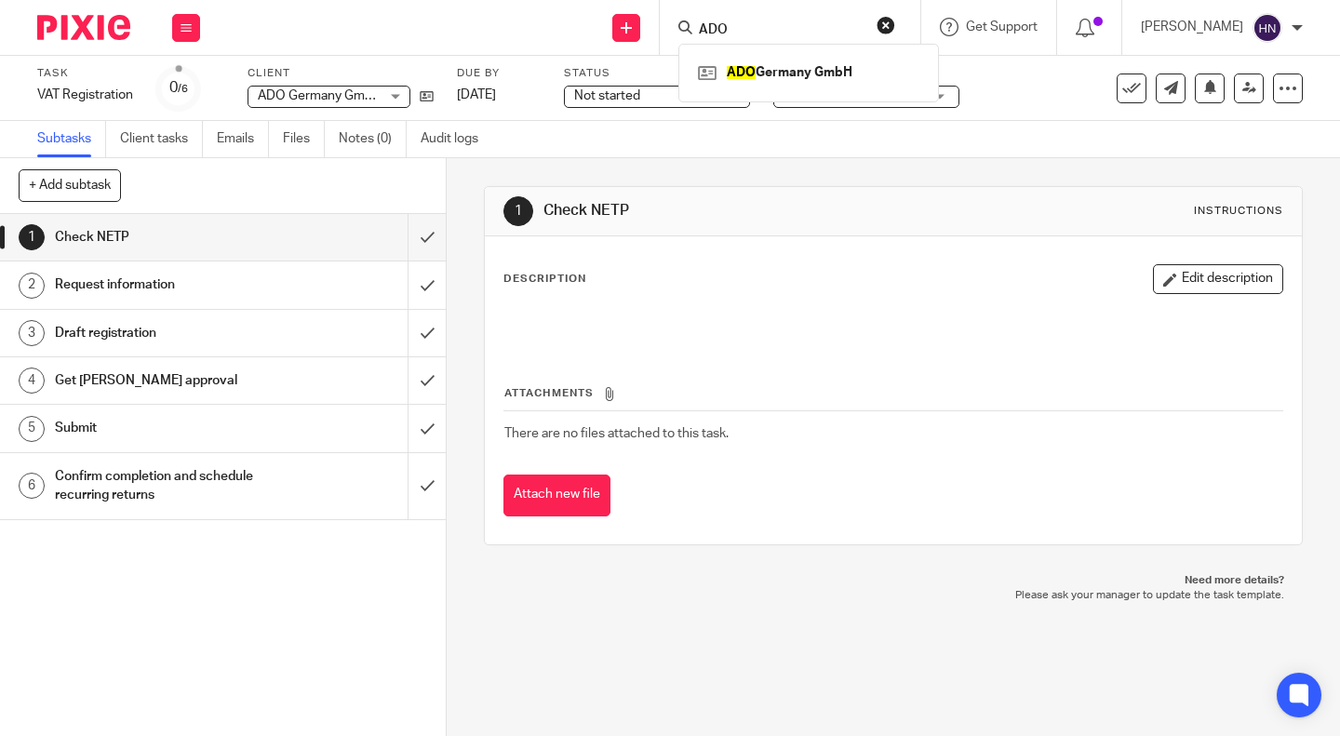
click button "submit" at bounding box center [0, 0] width 0 height 0
click at [769, 76] on link at bounding box center [808, 73] width 231 height 28
